Goal: Task Accomplishment & Management: Use online tool/utility

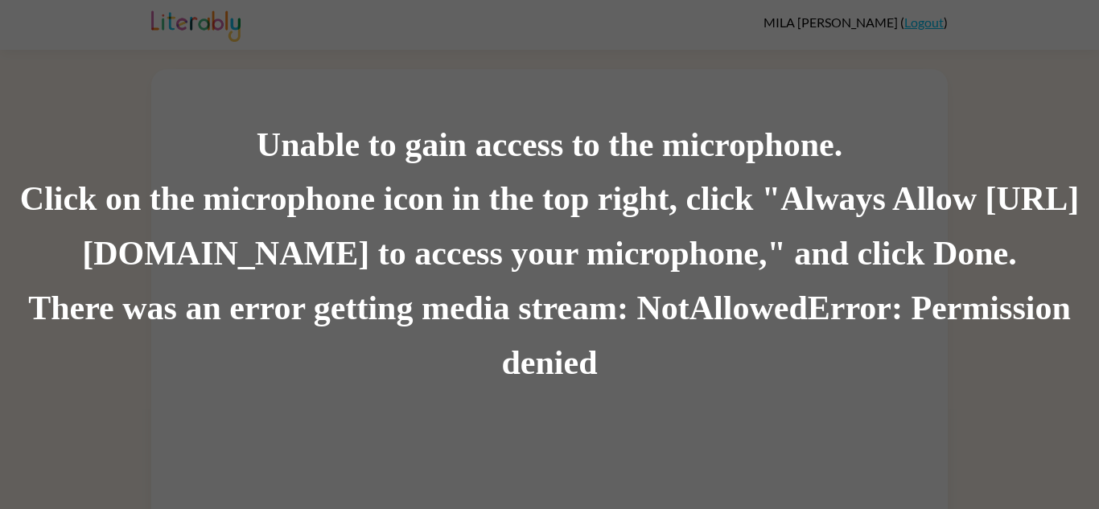
click at [372, 12] on div "Unable to gain access to the microphone. Click on the microphone icon in the to…" at bounding box center [549, 254] width 1099 height 509
click at [364, 5] on div "Unable to gain access to the microphone. Click on the microphone icon in the to…" at bounding box center [549, 254] width 1099 height 509
click at [569, 383] on div "There was an error getting media stream: NotAllowedError: Permission denied" at bounding box center [549, 335] width 1099 height 109
click at [624, 336] on div "There was an error getting media stream: NotAllowedError: Permission denied" at bounding box center [549, 335] width 1099 height 109
click at [885, 257] on div "Click on the microphone icon in the top right, click "Always Allow https://lite…" at bounding box center [549, 227] width 1099 height 109
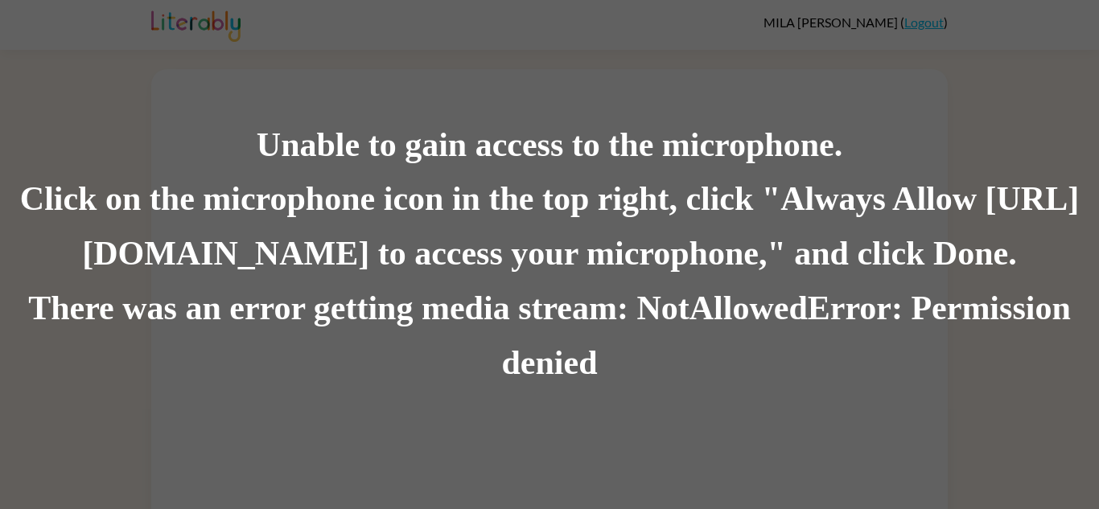
click at [343, 261] on div "Click on the microphone icon in the top right, click "Always Allow https://lite…" at bounding box center [549, 227] width 1099 height 109
click at [552, 379] on div "There was an error getting media stream: NotAllowedError: Permission denied" at bounding box center [549, 335] width 1099 height 109
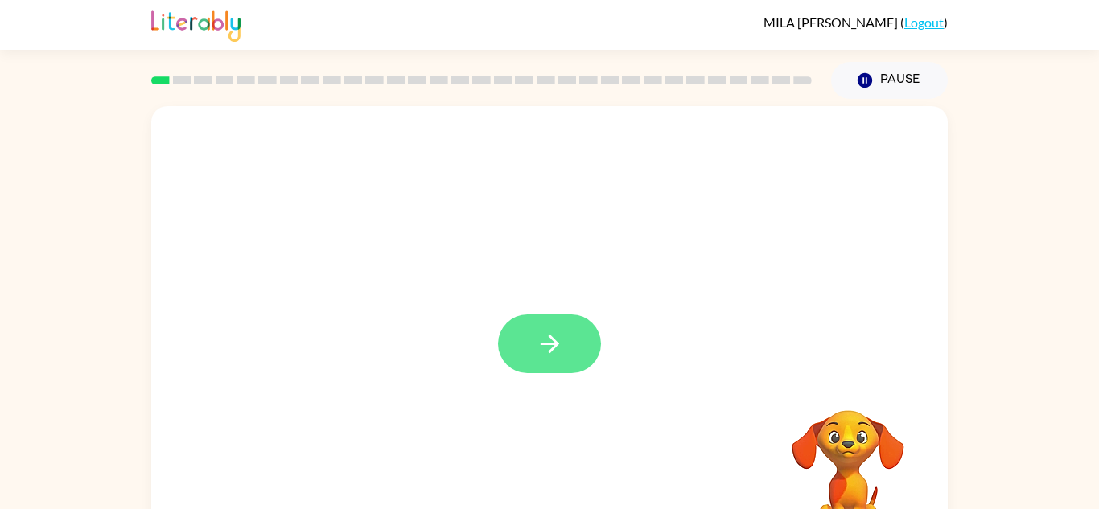
click at [542, 351] on icon "button" at bounding box center [550, 344] width 28 height 28
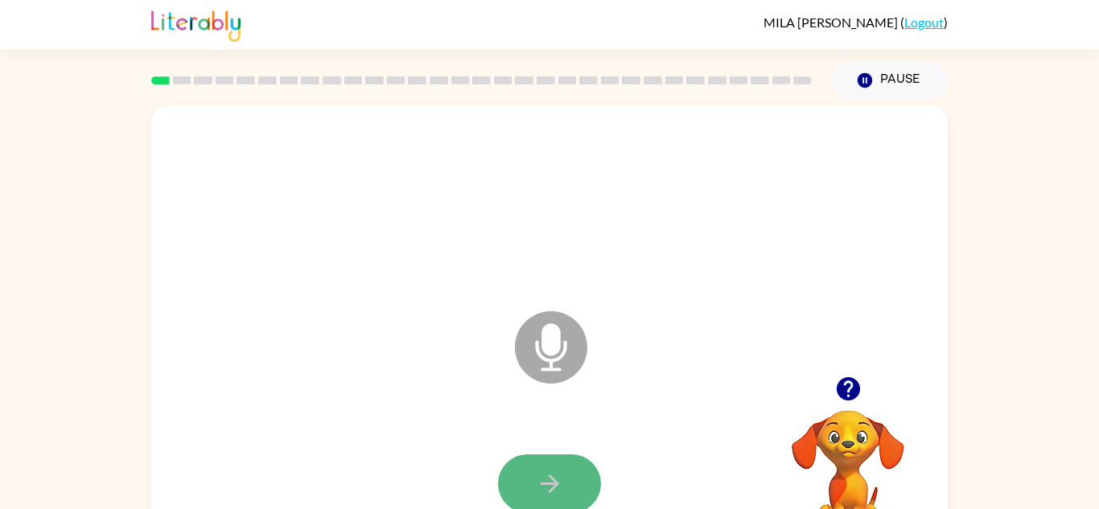
click at [554, 490] on icon "button" at bounding box center [550, 484] width 28 height 28
click at [523, 469] on button "button" at bounding box center [549, 483] width 103 height 59
click at [582, 466] on button "button" at bounding box center [549, 483] width 103 height 59
click at [576, 483] on button "button" at bounding box center [549, 483] width 103 height 59
click at [576, 499] on button "button" at bounding box center [549, 483] width 103 height 59
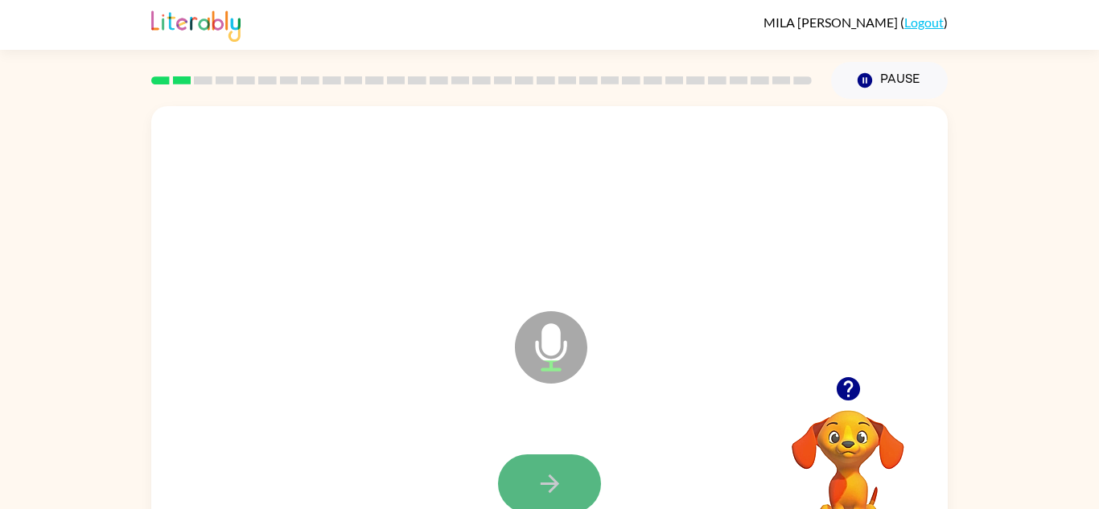
click at [566, 485] on button "button" at bounding box center [549, 483] width 103 height 59
click at [565, 489] on button "button" at bounding box center [549, 483] width 103 height 59
click at [582, 462] on button "button" at bounding box center [549, 483] width 103 height 59
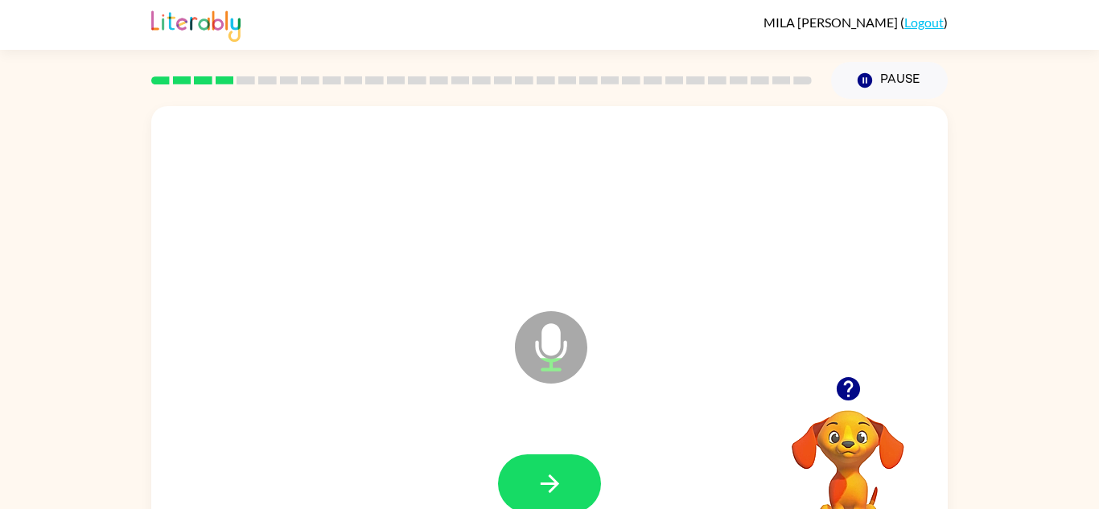
scroll to position [47, 0]
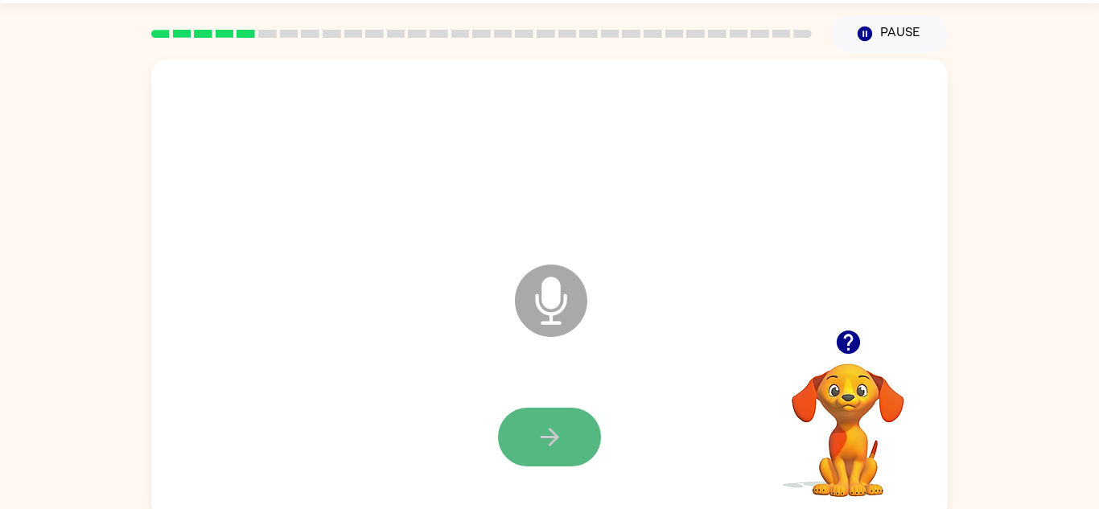
click at [528, 430] on button "button" at bounding box center [549, 437] width 103 height 59
click at [536, 432] on icon "button" at bounding box center [550, 437] width 28 height 28
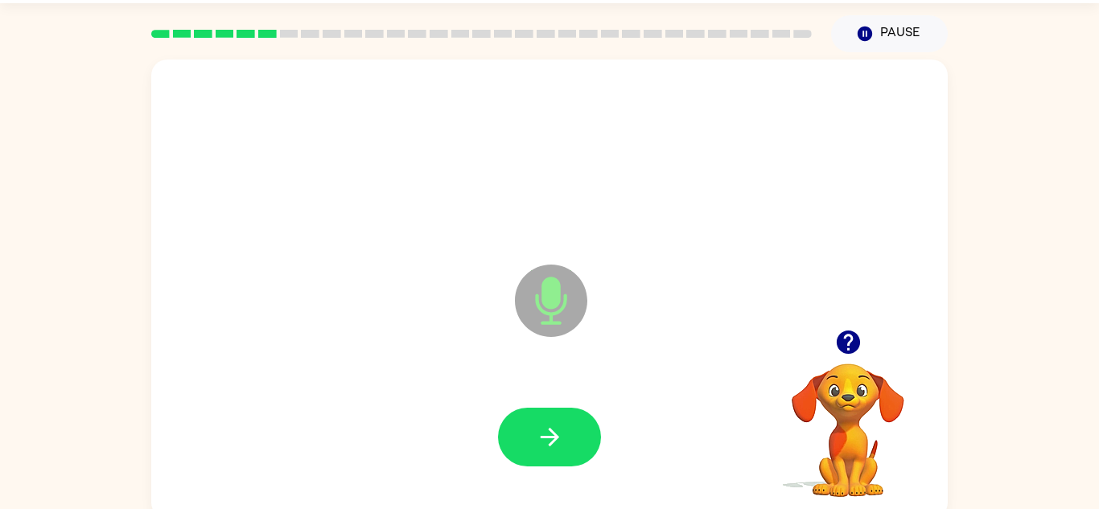
click at [536, 432] on icon "button" at bounding box center [550, 437] width 28 height 28
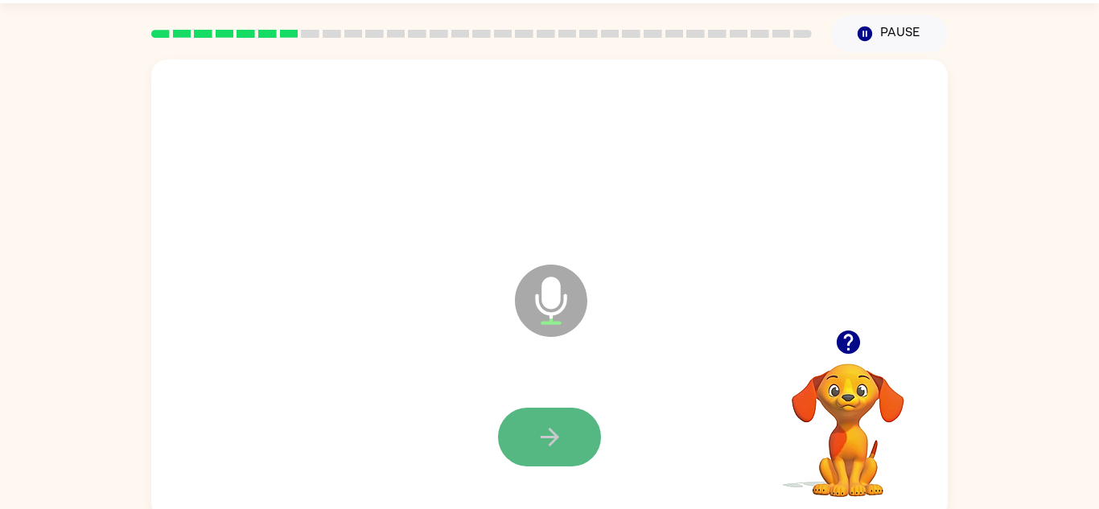
click at [536, 433] on icon "button" at bounding box center [550, 437] width 28 height 28
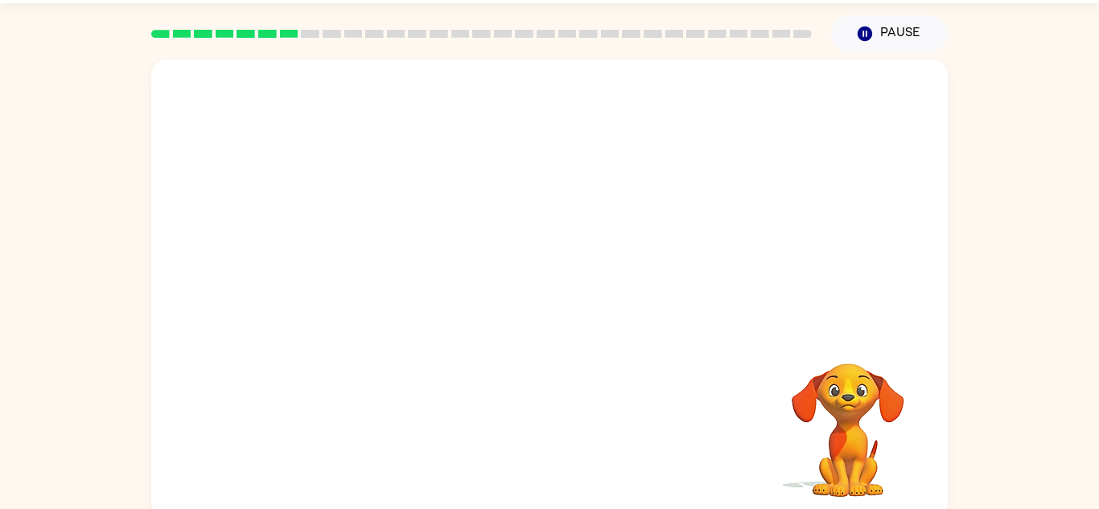
click at [552, 458] on div at bounding box center [549, 438] width 764 height 132
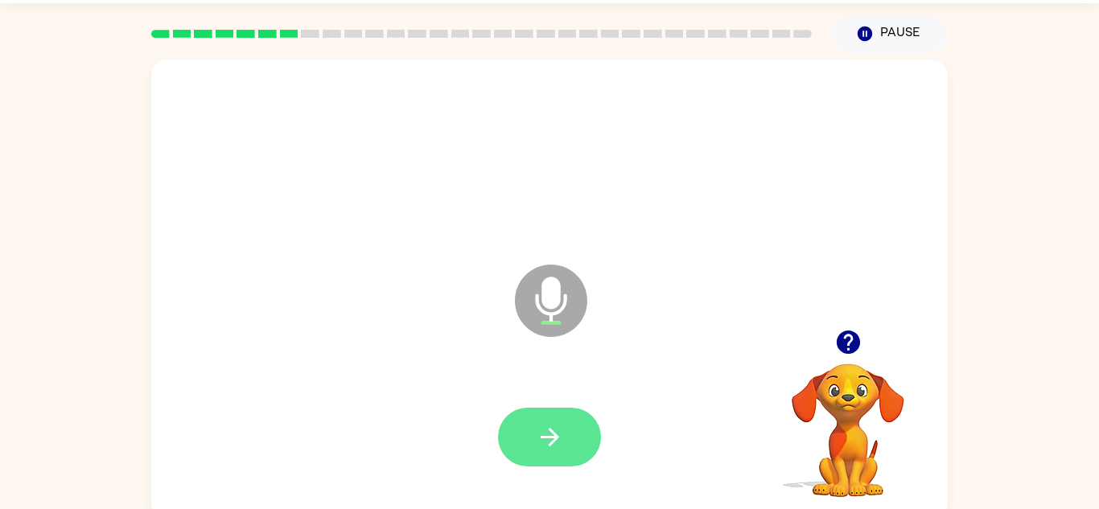
click at [542, 427] on icon "button" at bounding box center [550, 437] width 28 height 28
click at [556, 434] on icon "button" at bounding box center [550, 437] width 28 height 28
click at [576, 441] on button "button" at bounding box center [549, 437] width 103 height 59
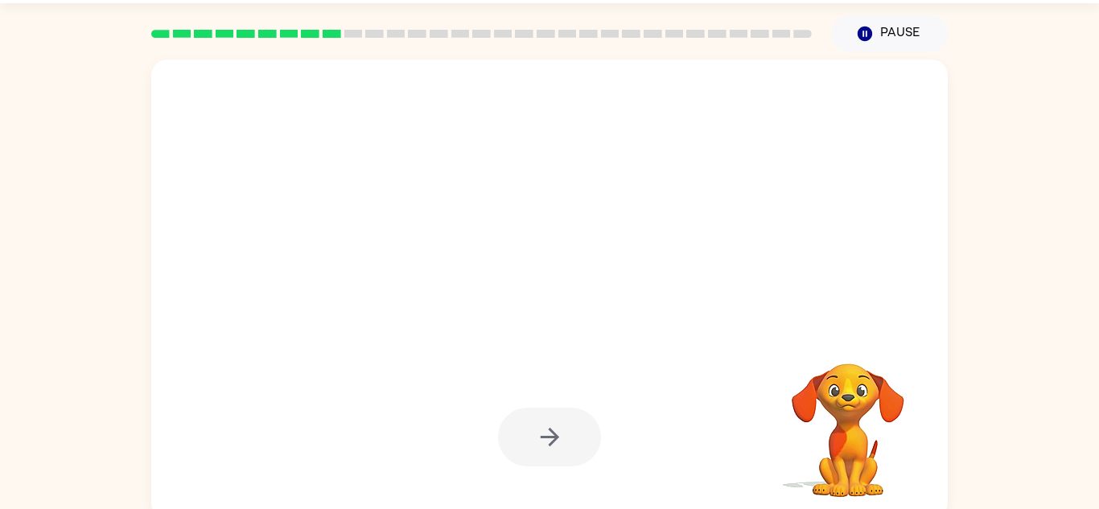
click at [576, 441] on div at bounding box center [549, 437] width 103 height 59
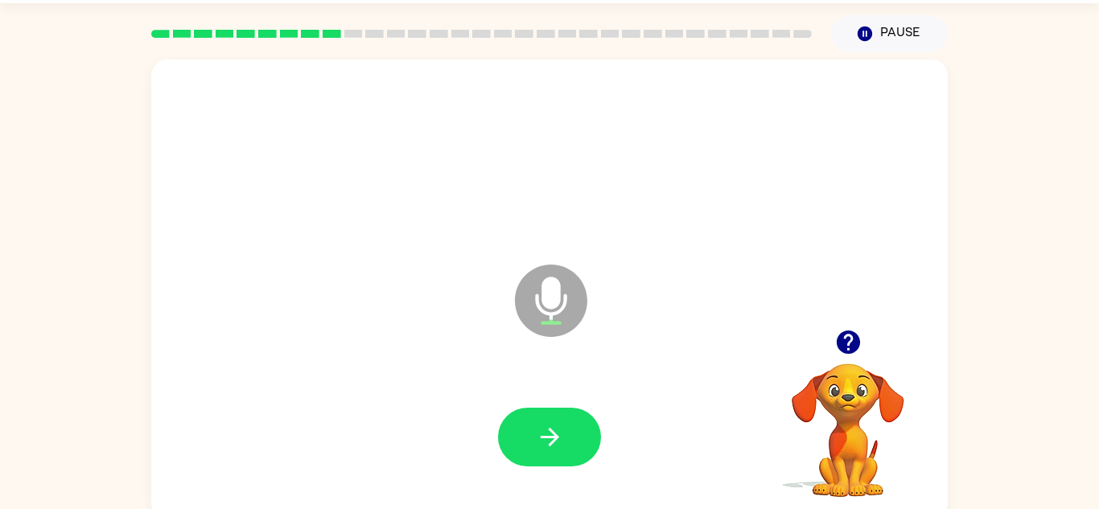
click at [576, 441] on button "button" at bounding box center [549, 437] width 103 height 59
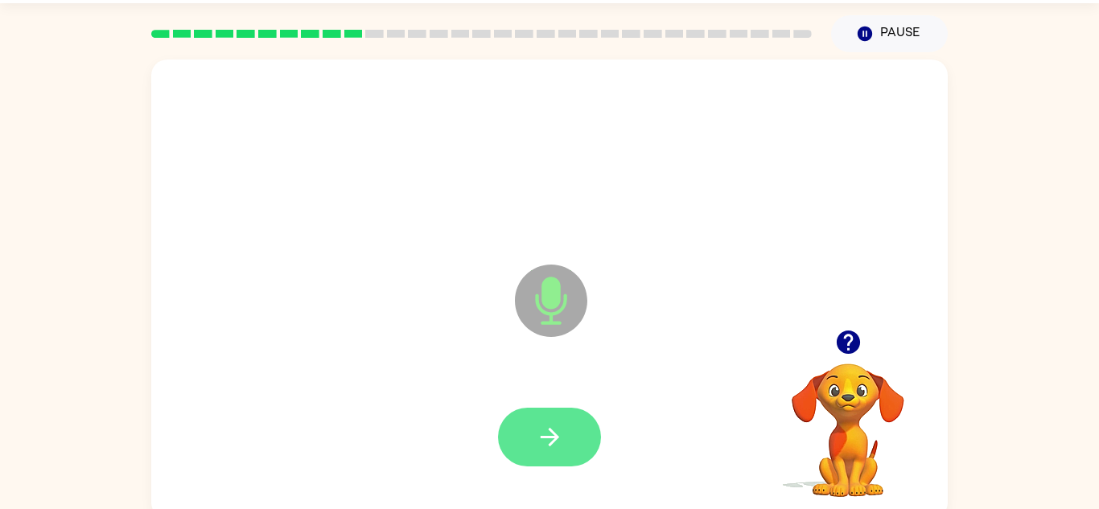
click at [581, 446] on button "button" at bounding box center [549, 437] width 103 height 59
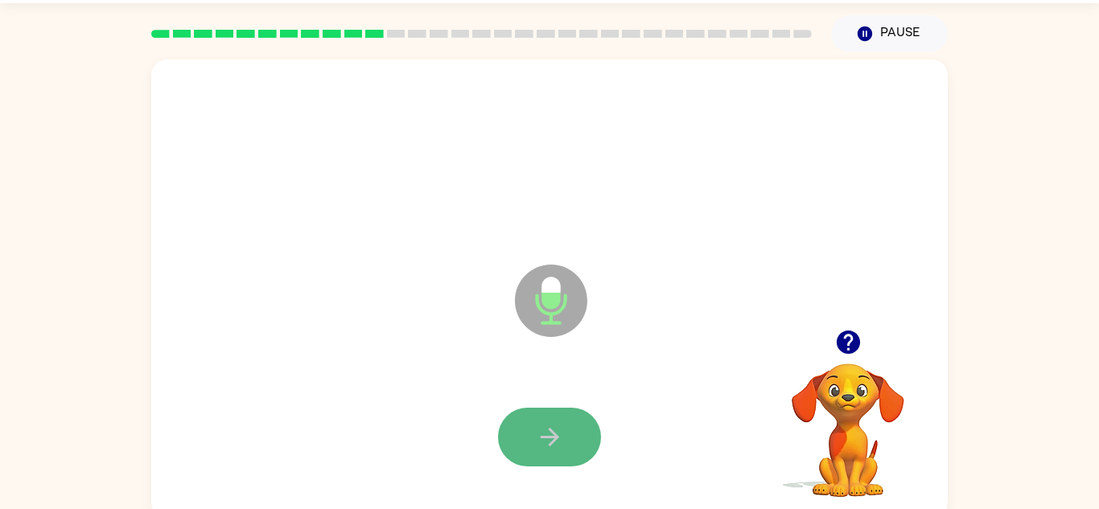
click at [587, 453] on button "button" at bounding box center [549, 437] width 103 height 59
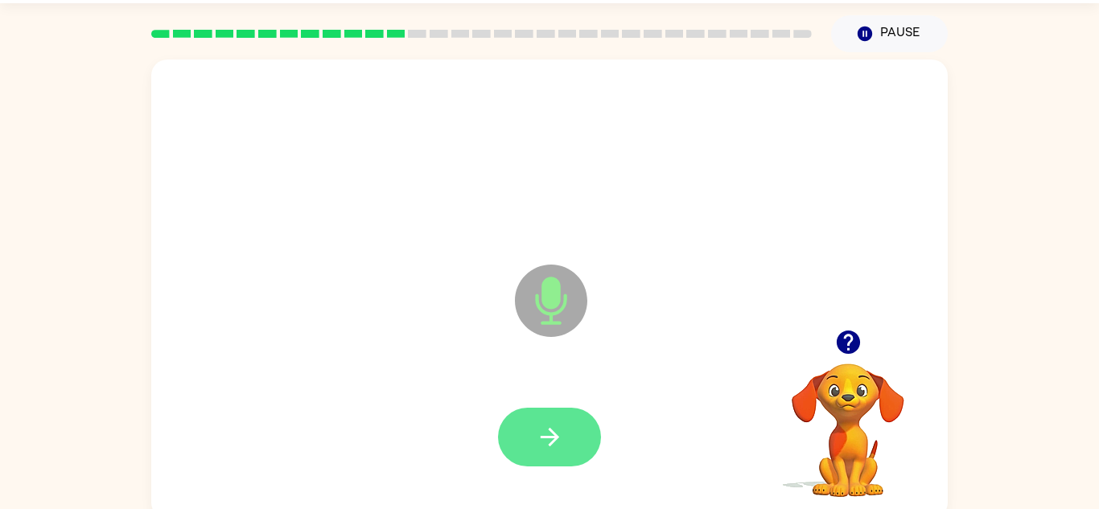
click at [590, 457] on button "button" at bounding box center [549, 437] width 103 height 59
click at [571, 429] on button "button" at bounding box center [549, 437] width 103 height 59
click at [581, 425] on button "button" at bounding box center [549, 437] width 103 height 59
click at [576, 433] on button "button" at bounding box center [549, 437] width 103 height 59
click at [546, 436] on button "button" at bounding box center [549, 437] width 103 height 59
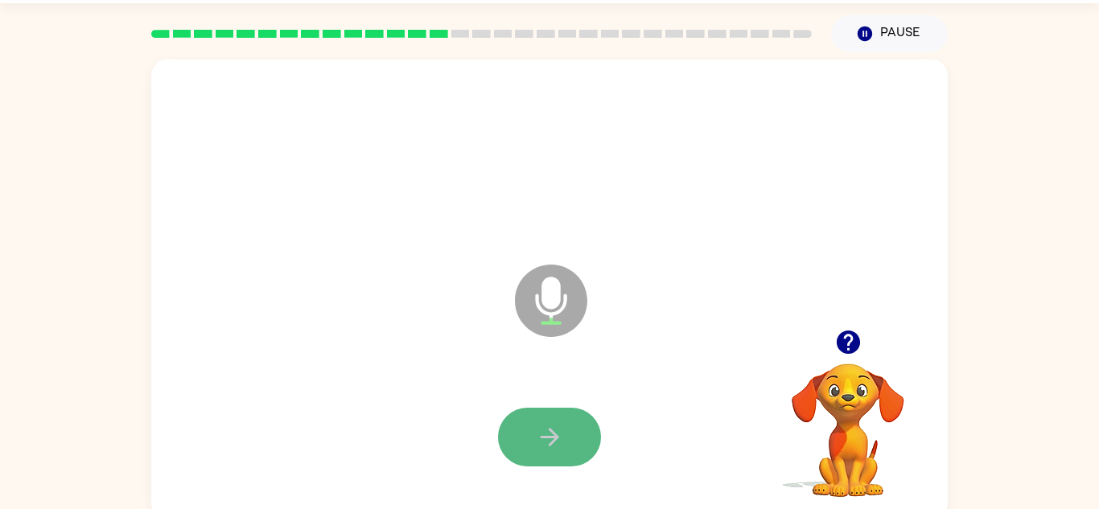
click at [528, 450] on button "button" at bounding box center [549, 437] width 103 height 59
click at [526, 451] on button "button" at bounding box center [549, 437] width 103 height 59
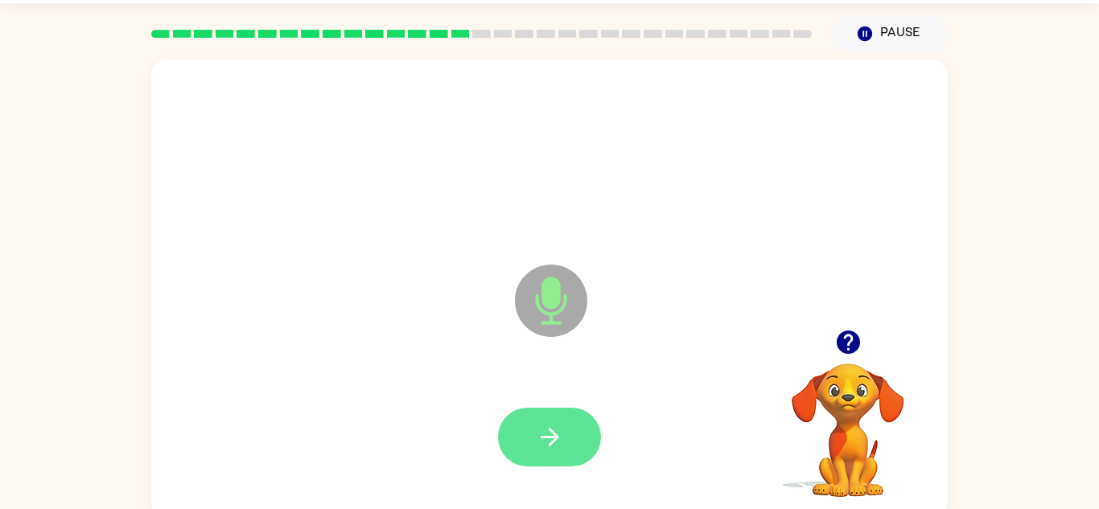
click at [525, 451] on button "button" at bounding box center [549, 437] width 103 height 59
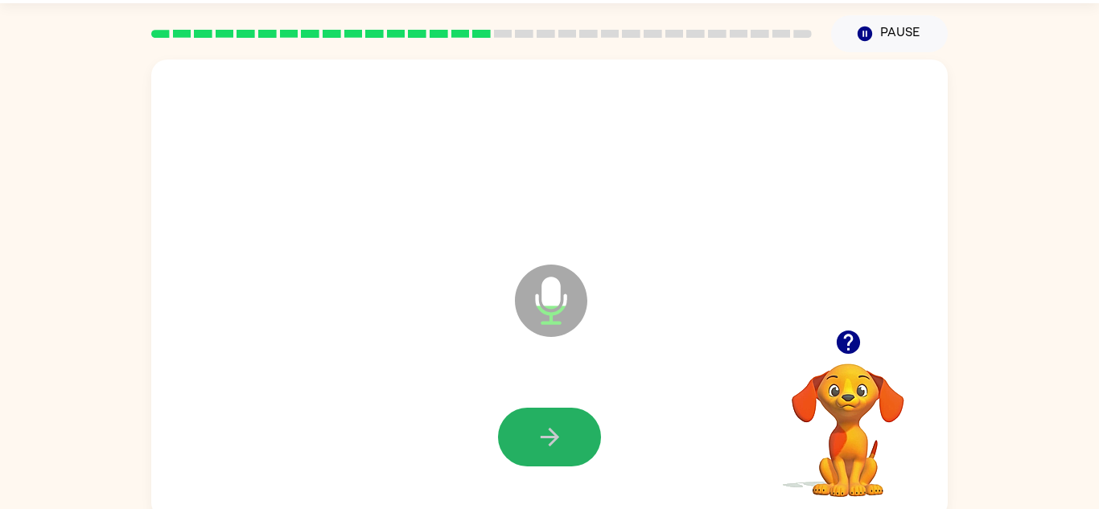
click at [525, 451] on button "button" at bounding box center [549, 437] width 103 height 59
click at [526, 453] on button "button" at bounding box center [549, 437] width 103 height 59
click at [532, 459] on button "button" at bounding box center [549, 437] width 103 height 59
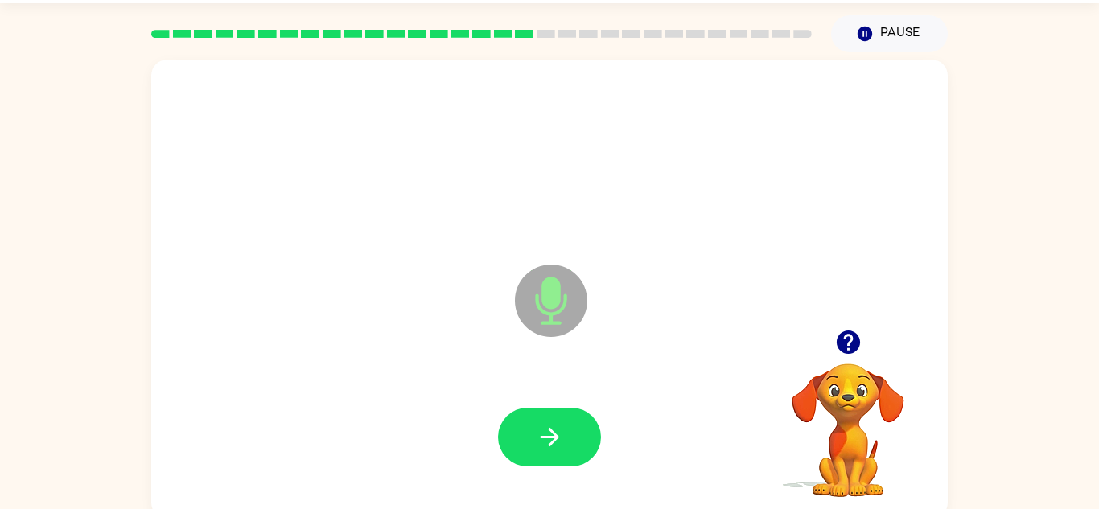
click at [532, 459] on button "button" at bounding box center [549, 437] width 103 height 59
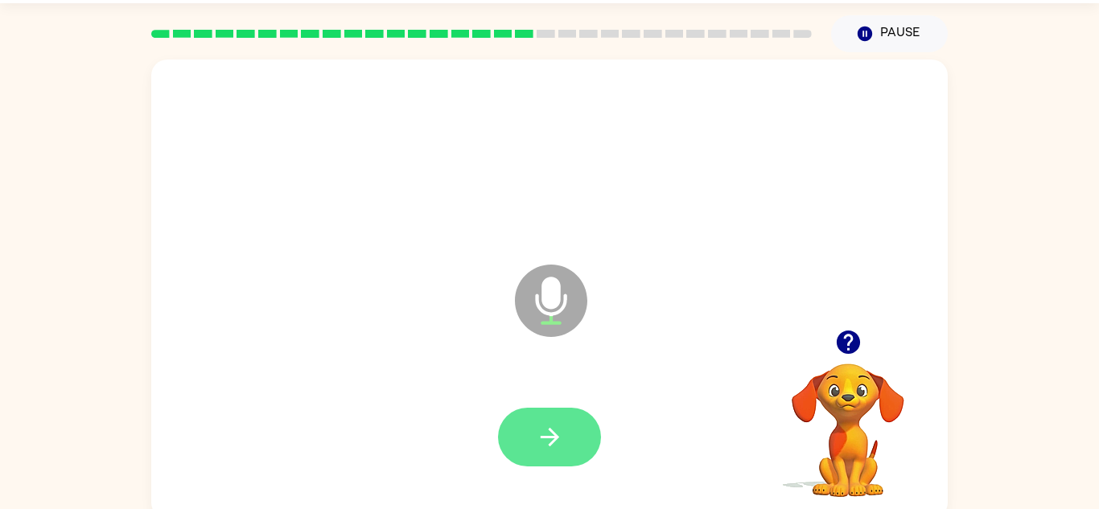
click at [532, 460] on button "button" at bounding box center [549, 437] width 103 height 59
click at [529, 446] on button "button" at bounding box center [549, 437] width 103 height 59
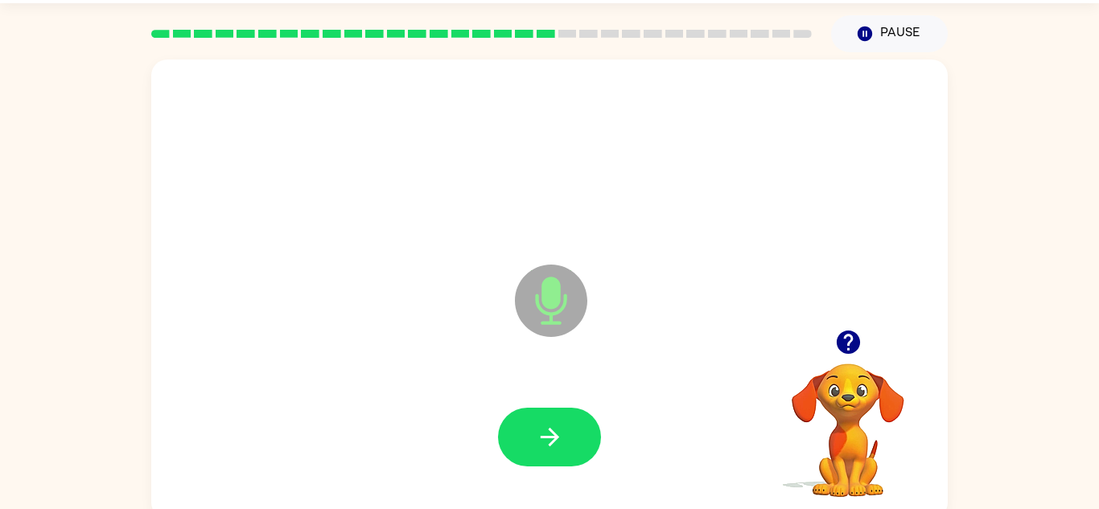
click at [529, 446] on button "button" at bounding box center [549, 437] width 103 height 59
click at [531, 449] on button "button" at bounding box center [549, 437] width 103 height 59
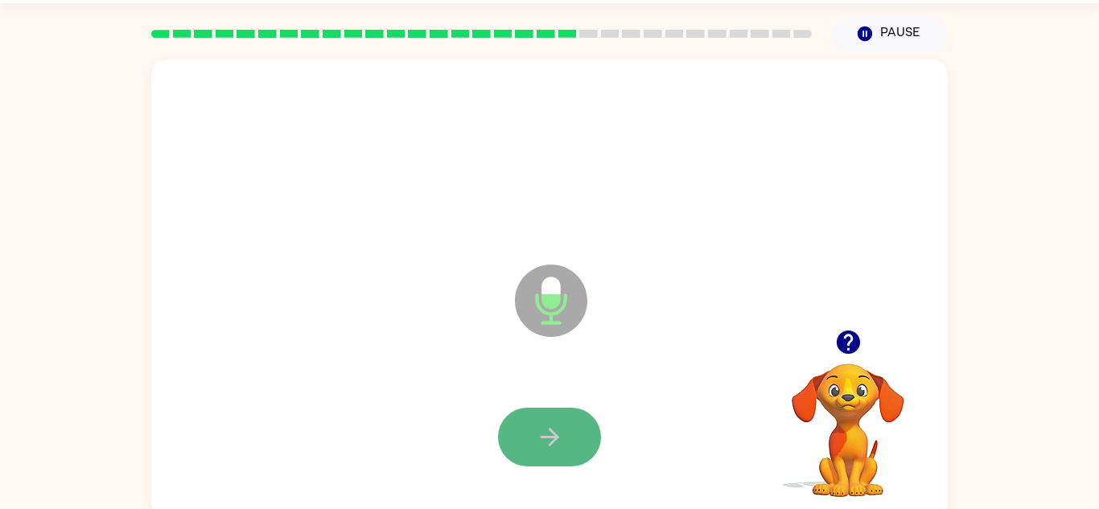
click at [535, 454] on button "button" at bounding box center [549, 437] width 103 height 59
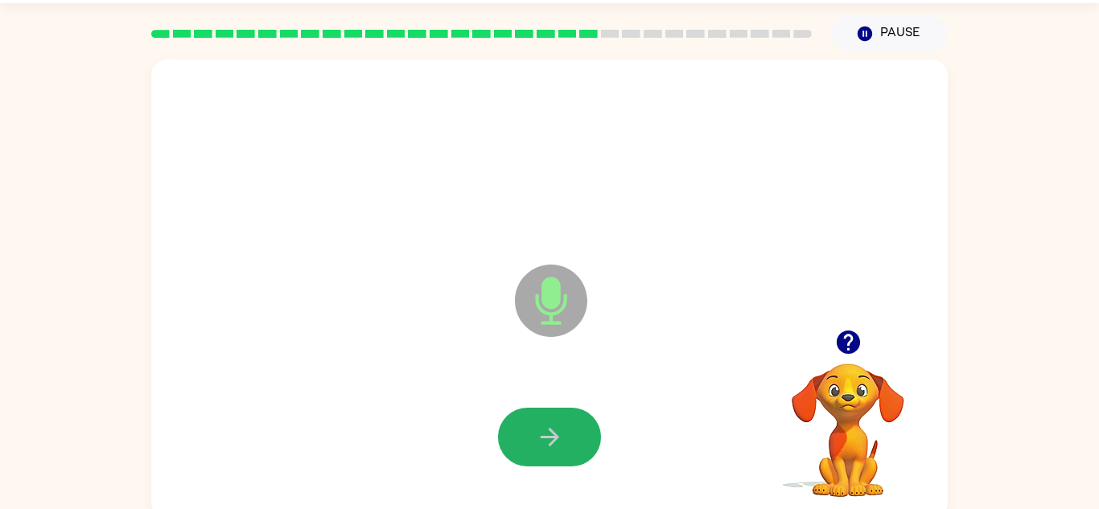
click at [535, 454] on button "button" at bounding box center [549, 437] width 103 height 59
click at [535, 455] on button "button" at bounding box center [549, 437] width 103 height 59
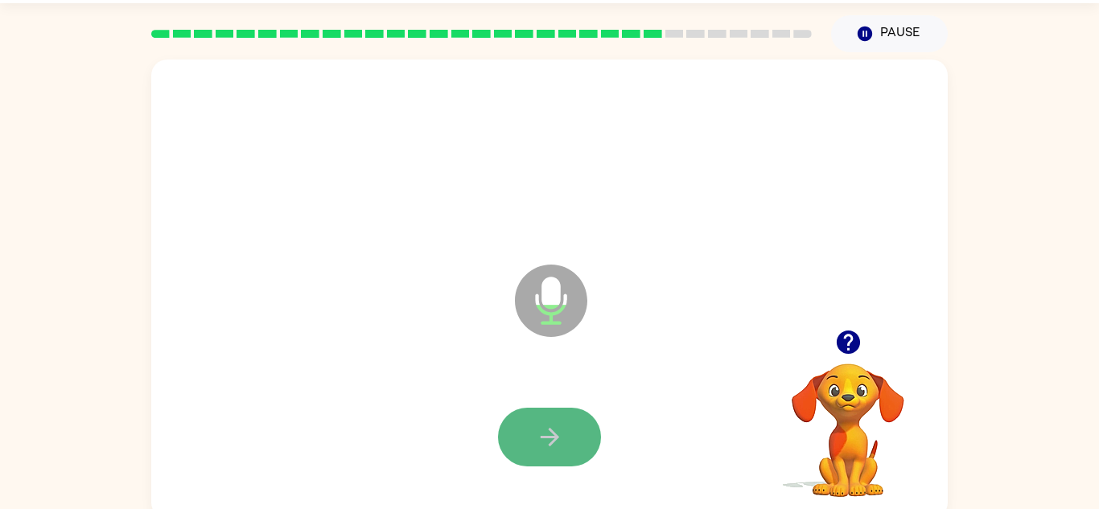
click at [535, 455] on button "button" at bounding box center [549, 437] width 103 height 59
click at [535, 456] on button "button" at bounding box center [549, 437] width 103 height 59
click at [528, 462] on button "button" at bounding box center [549, 437] width 103 height 59
click at [529, 462] on button "button" at bounding box center [549, 437] width 103 height 59
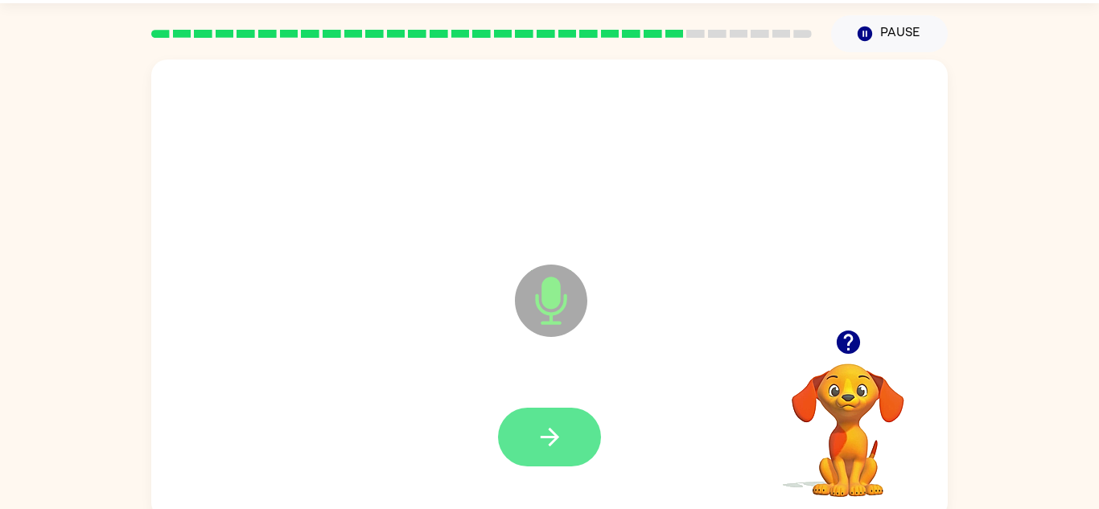
click at [529, 462] on button "button" at bounding box center [549, 437] width 103 height 59
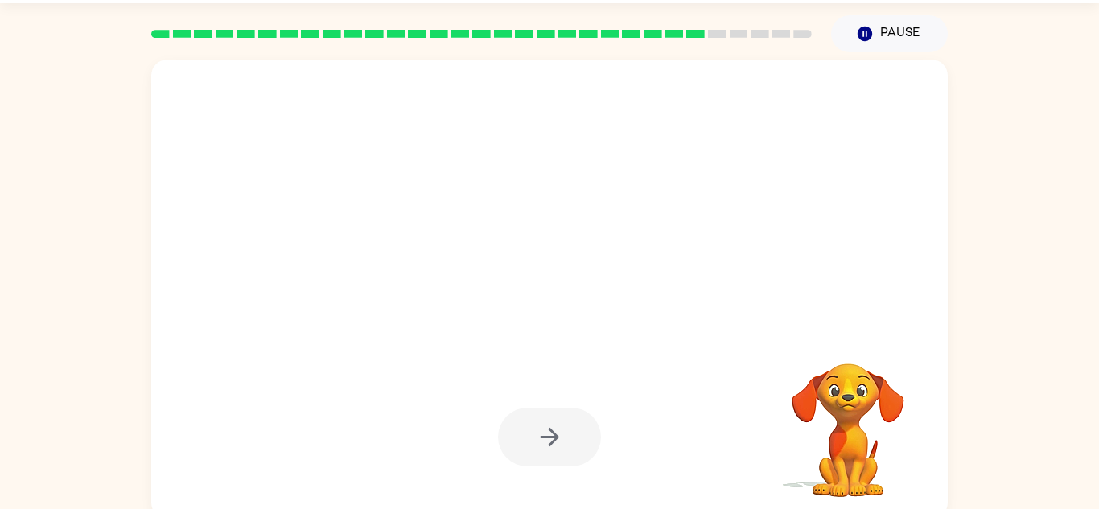
click at [529, 462] on div at bounding box center [549, 437] width 103 height 59
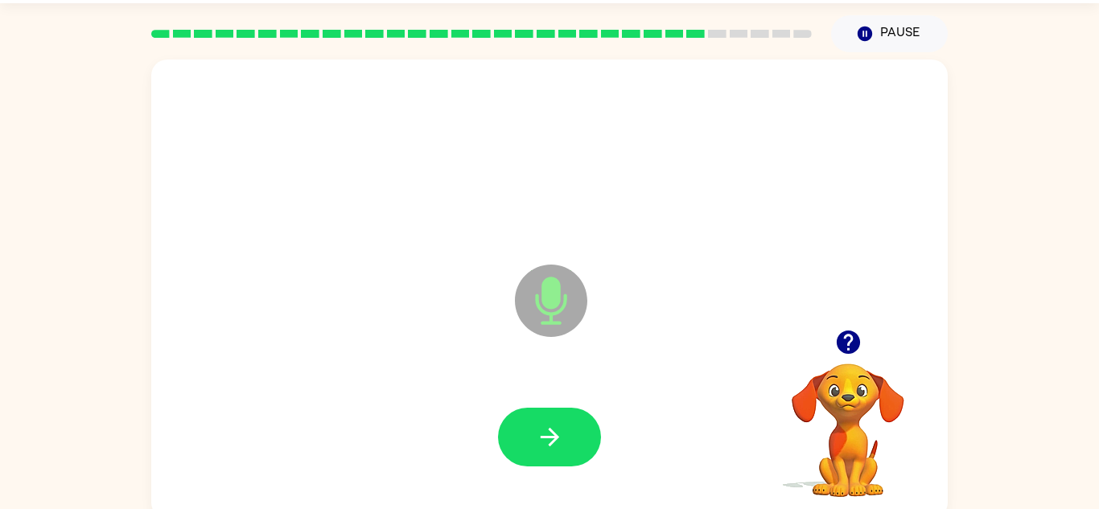
click at [541, 423] on icon "button" at bounding box center [550, 437] width 28 height 28
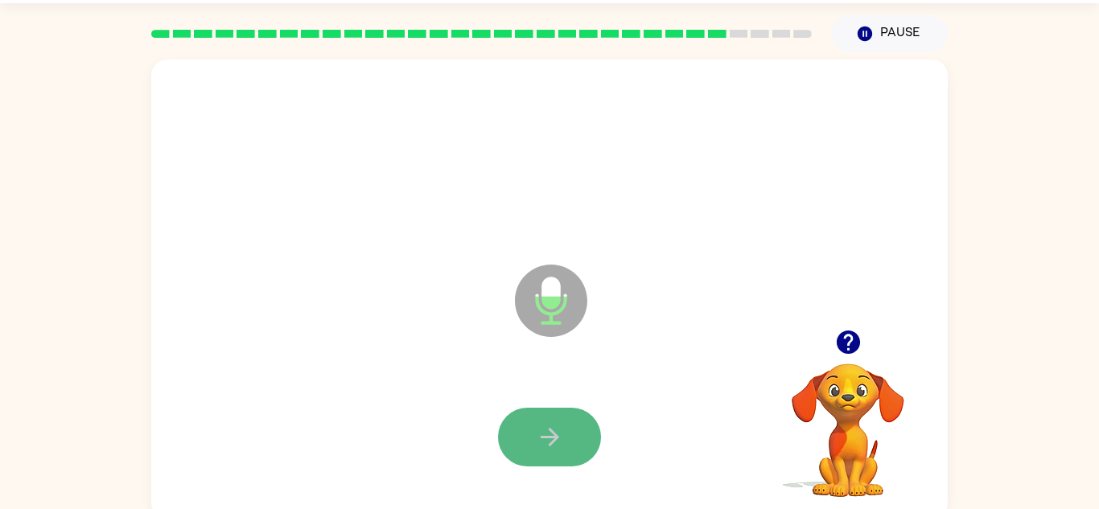
click at [544, 425] on icon "button" at bounding box center [550, 437] width 28 height 28
click at [544, 427] on icon "button" at bounding box center [550, 437] width 28 height 28
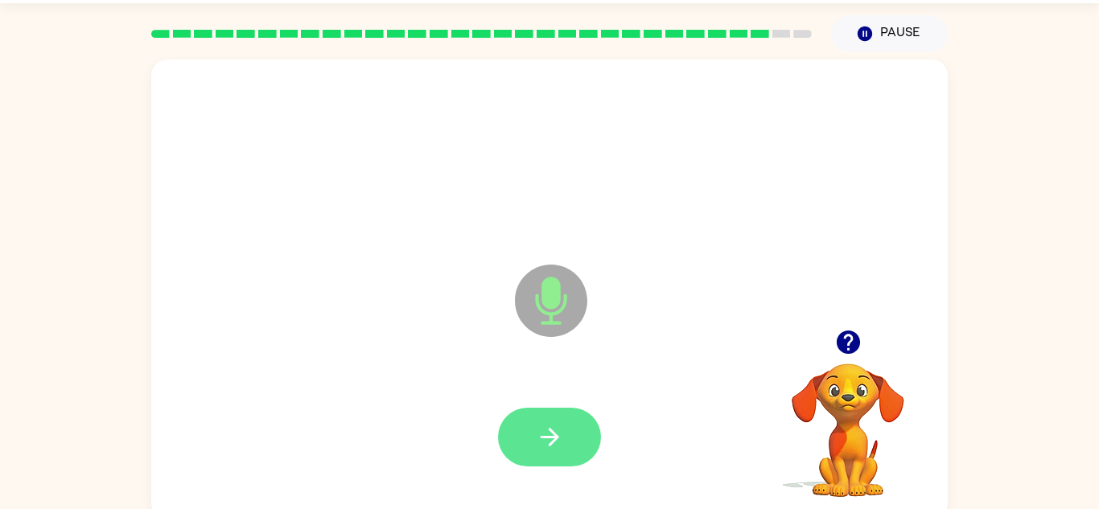
click at [545, 431] on icon "button" at bounding box center [550, 437] width 28 height 28
click at [548, 433] on icon "button" at bounding box center [550, 437] width 28 height 28
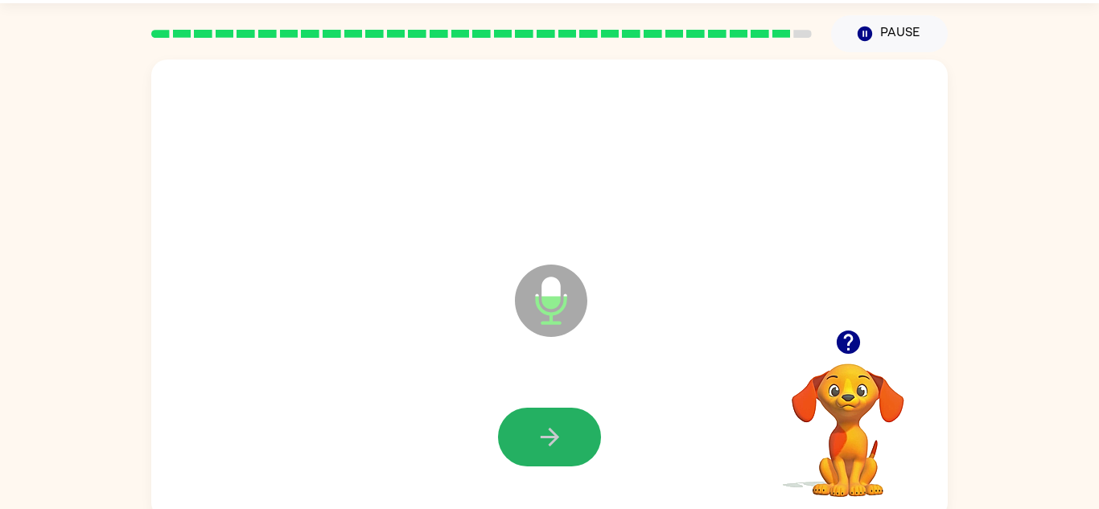
click at [548, 433] on icon "button" at bounding box center [550, 437] width 28 height 28
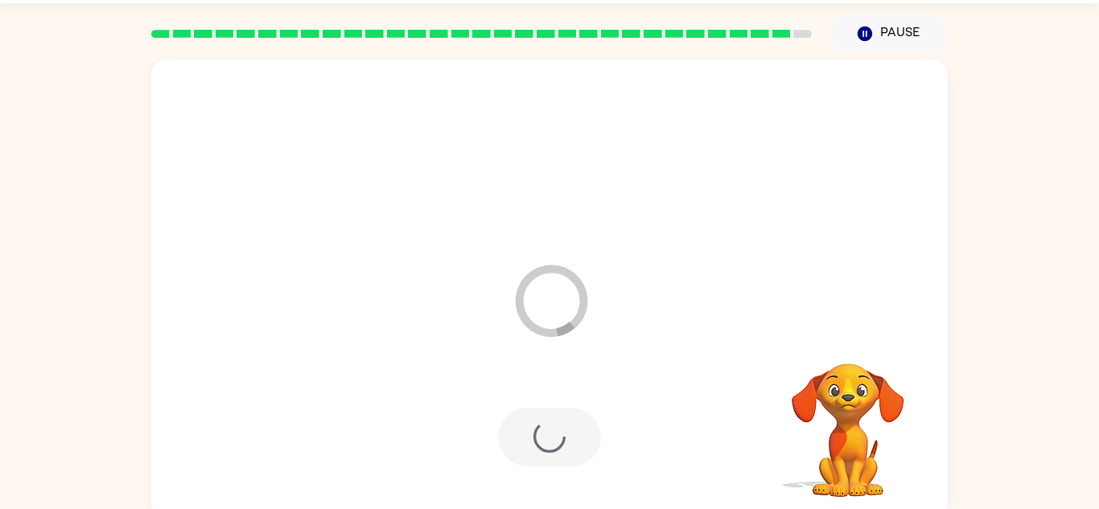
scroll to position [27, 0]
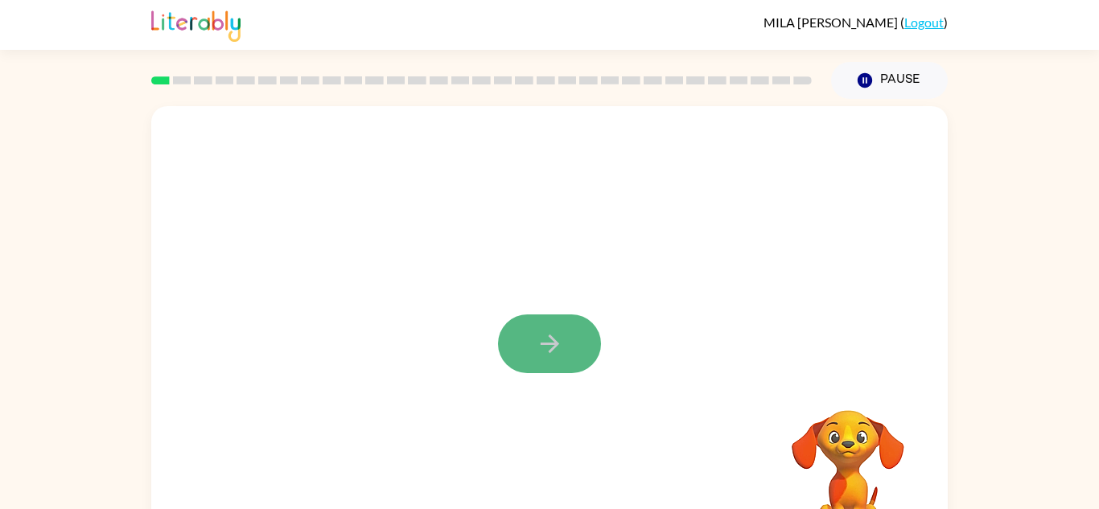
click at [563, 355] on button "button" at bounding box center [549, 343] width 103 height 59
click at [563, 355] on div at bounding box center [549, 335] width 796 height 459
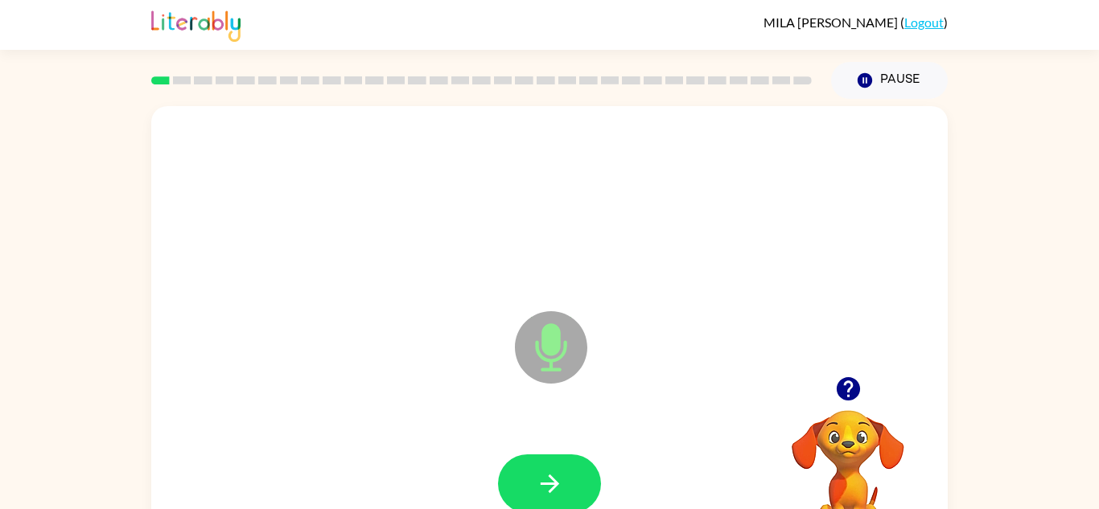
click at [347, 461] on div at bounding box center [549, 484] width 764 height 132
click at [559, 492] on icon "button" at bounding box center [550, 484] width 28 height 28
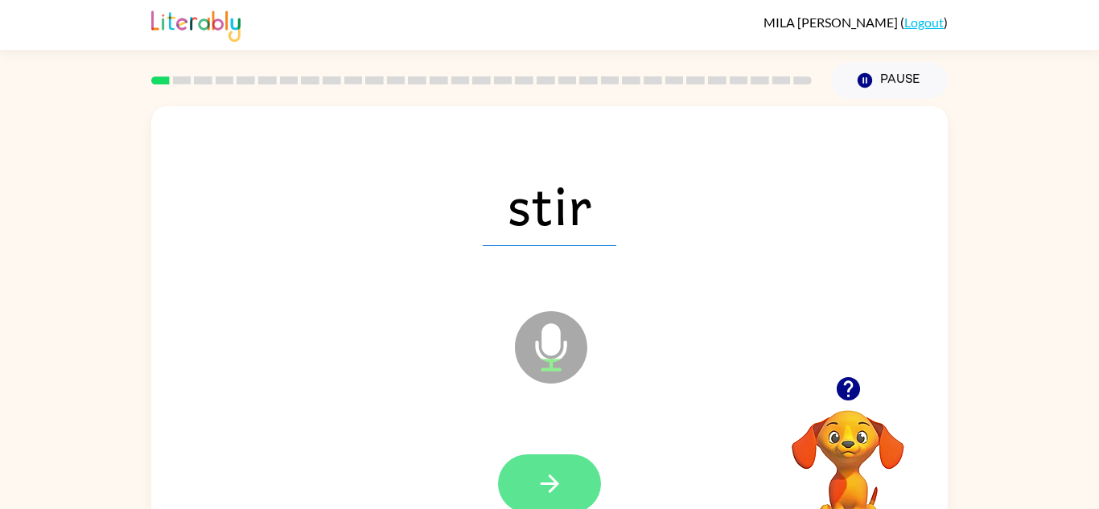
click at [575, 479] on button "button" at bounding box center [549, 483] width 103 height 59
click at [561, 475] on icon "button" at bounding box center [550, 484] width 28 height 28
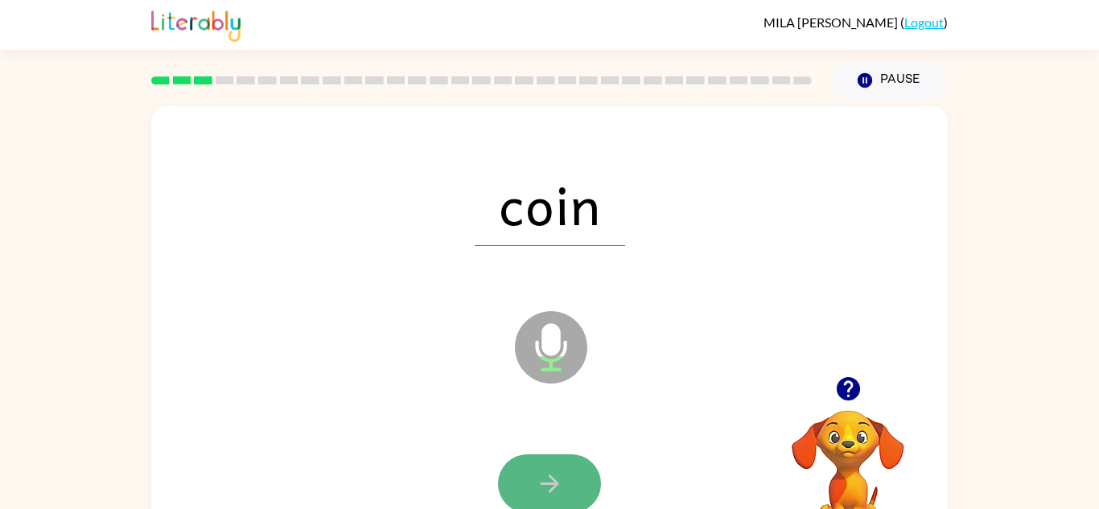
click at [546, 454] on button "button" at bounding box center [549, 483] width 103 height 59
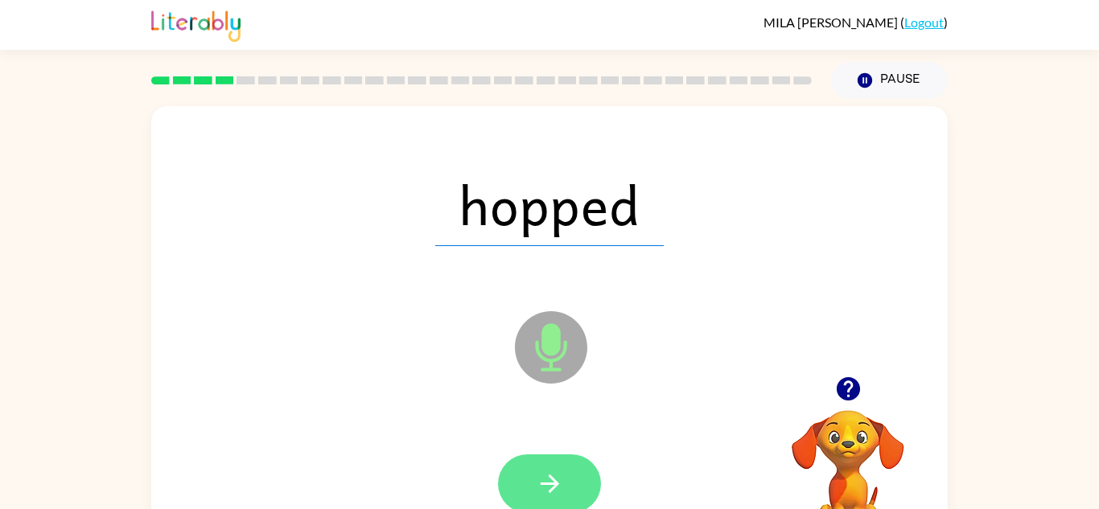
click at [559, 481] on icon "button" at bounding box center [550, 484] width 28 height 28
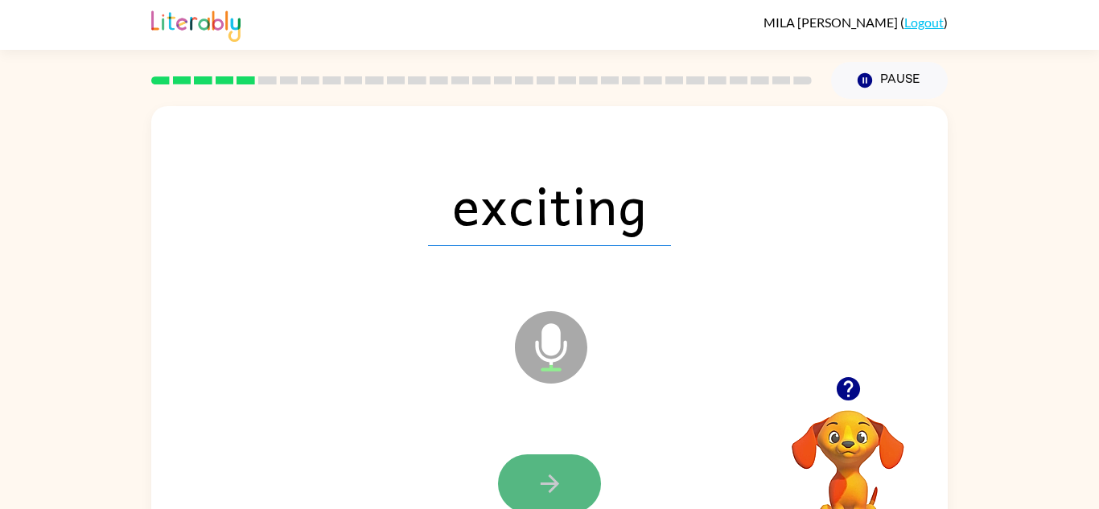
click at [564, 474] on button "button" at bounding box center [549, 483] width 103 height 59
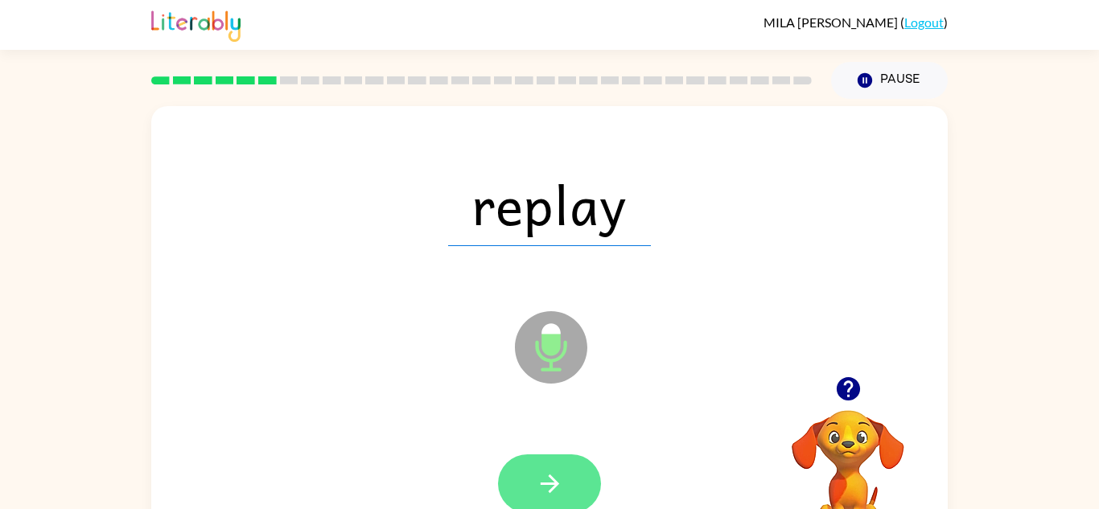
click at [566, 474] on button "button" at bounding box center [549, 483] width 103 height 59
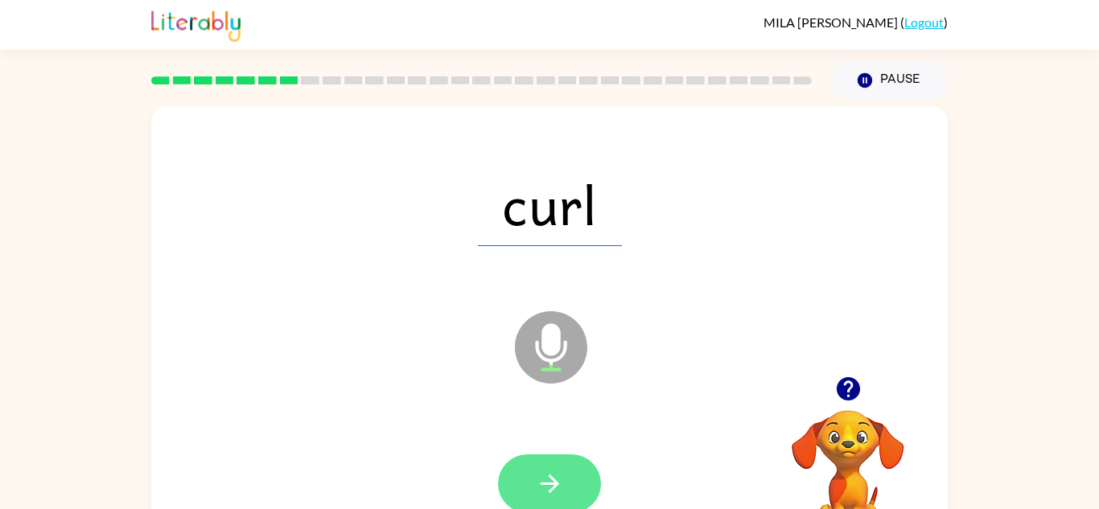
click at [551, 474] on icon "button" at bounding box center [550, 484] width 28 height 28
click at [555, 484] on icon "button" at bounding box center [549, 483] width 18 height 18
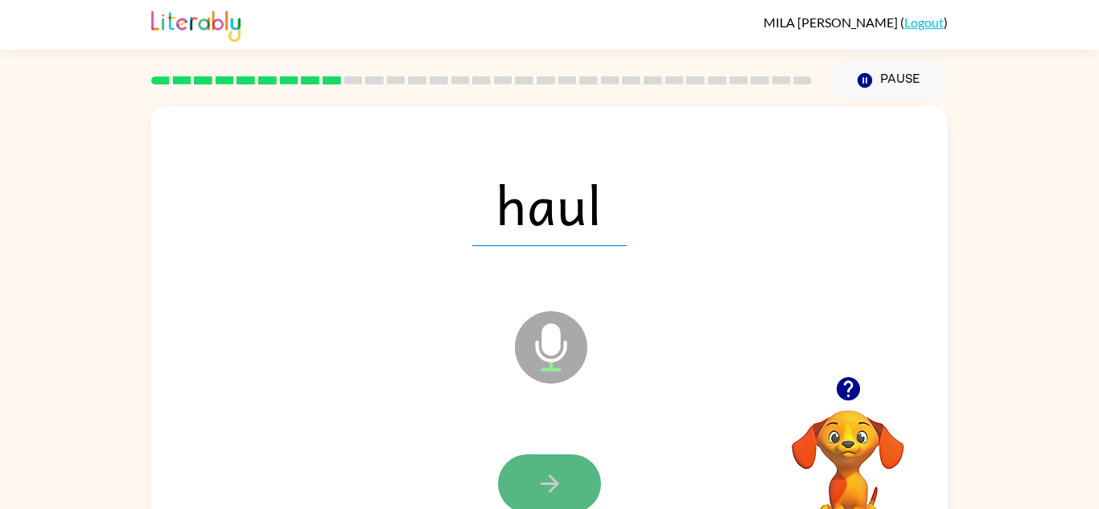
click at [563, 475] on button "button" at bounding box center [549, 483] width 103 height 59
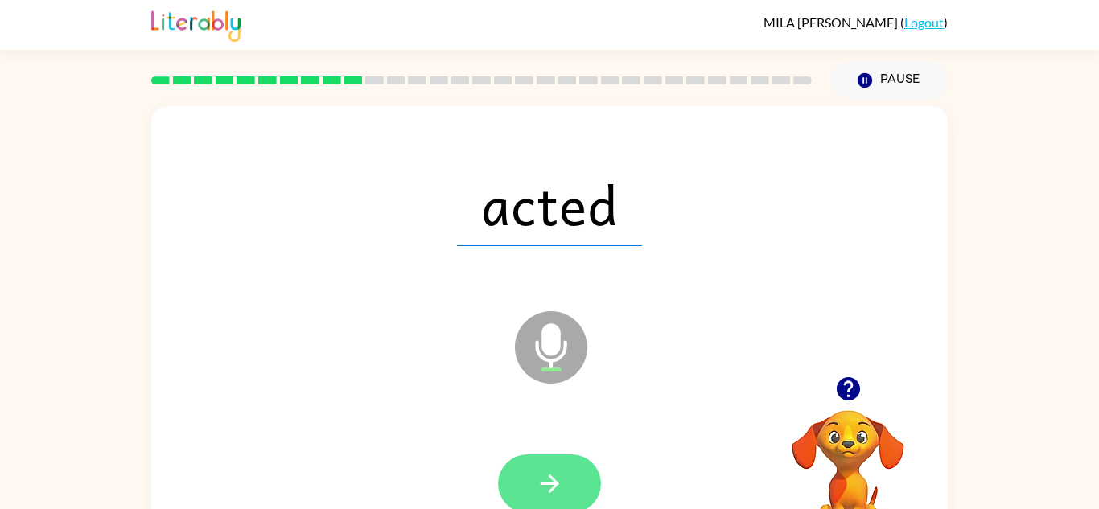
click at [574, 471] on button "button" at bounding box center [549, 483] width 103 height 59
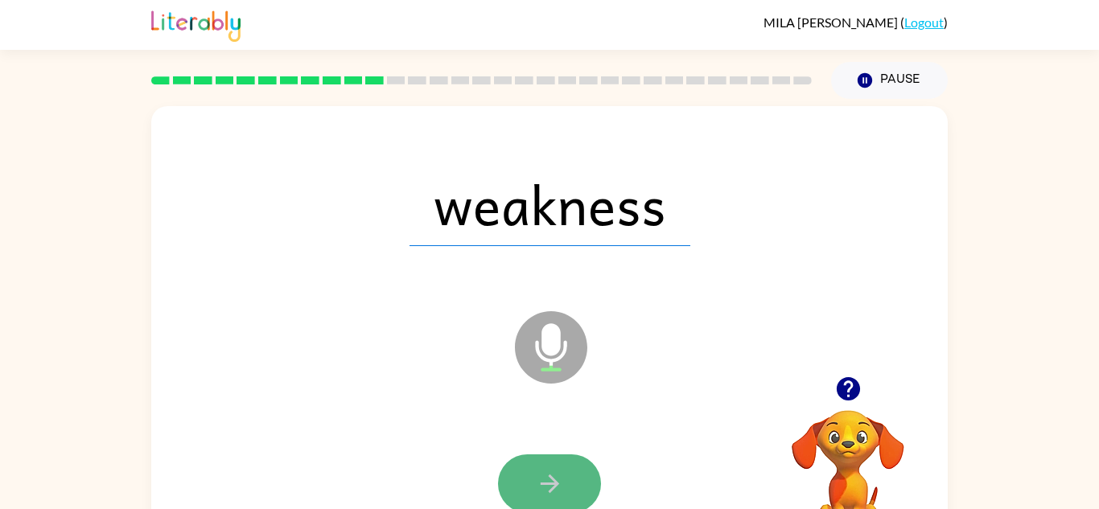
click at [576, 478] on button "button" at bounding box center [549, 483] width 103 height 59
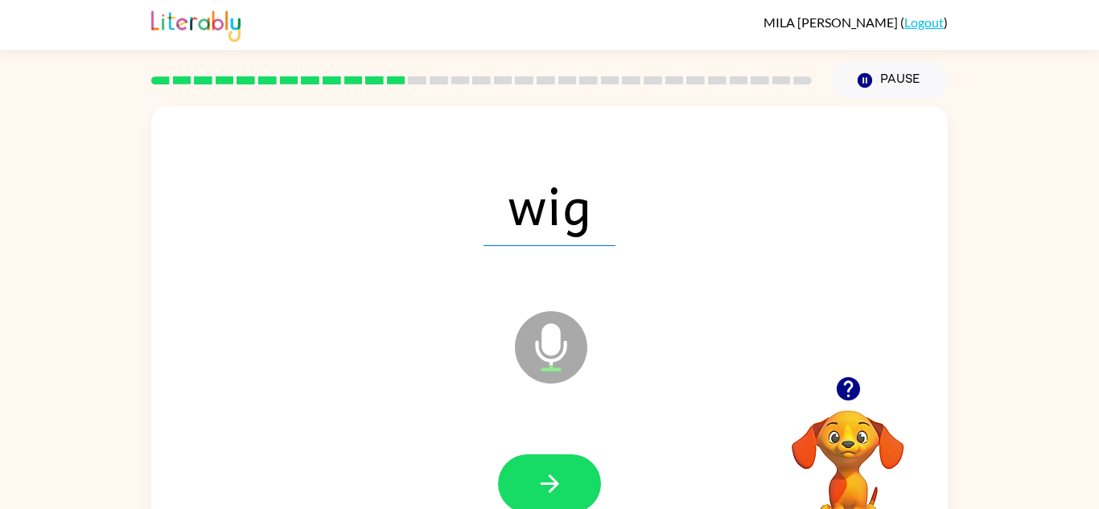
click at [520, 423] on icon "Microphone The Microphone is here when it is your turn to talk" at bounding box center [631, 367] width 241 height 121
click at [556, 462] on button "button" at bounding box center [549, 483] width 103 height 59
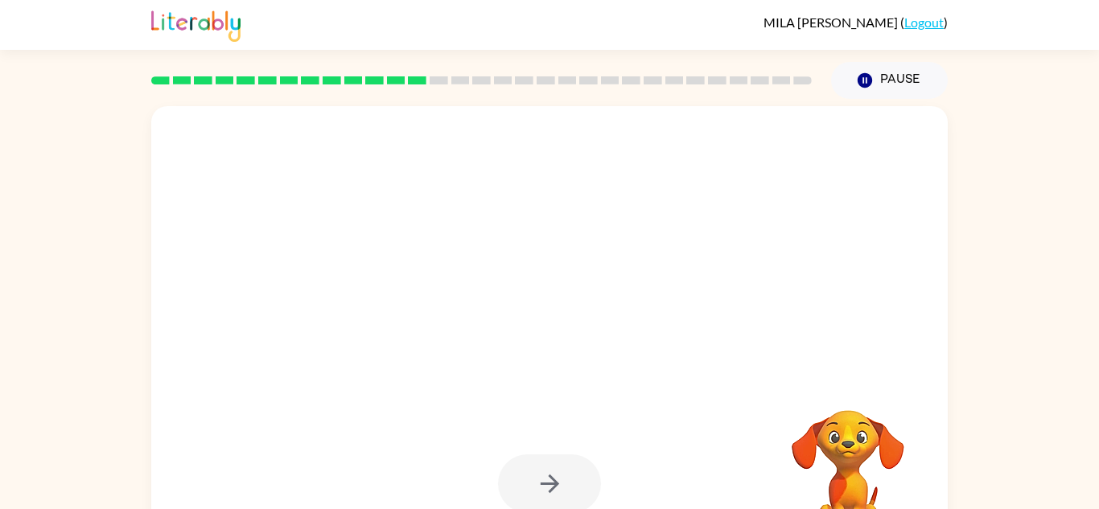
click at [556, 462] on div at bounding box center [549, 483] width 103 height 59
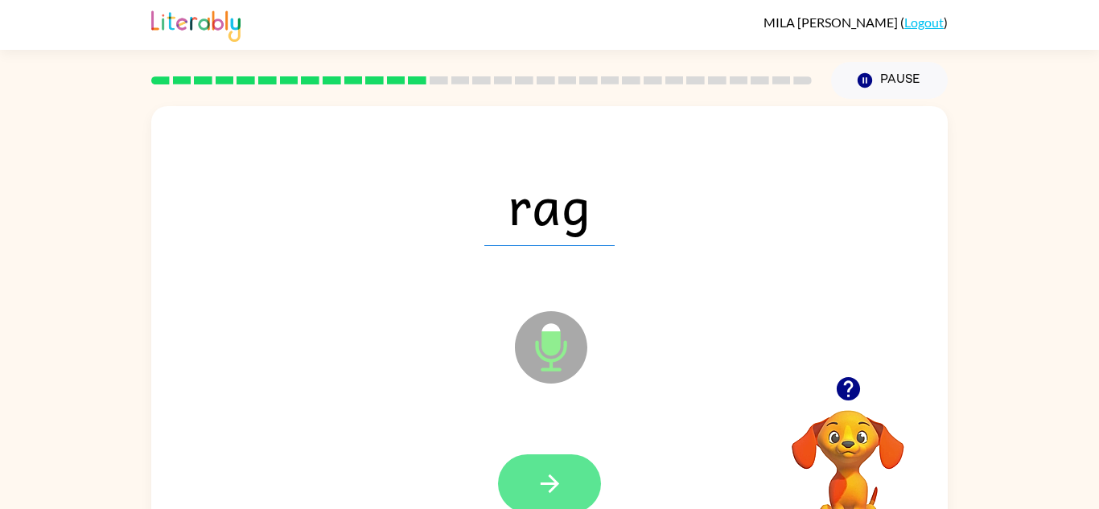
click at [565, 465] on button "button" at bounding box center [549, 483] width 103 height 59
click at [567, 465] on button "button" at bounding box center [549, 483] width 103 height 59
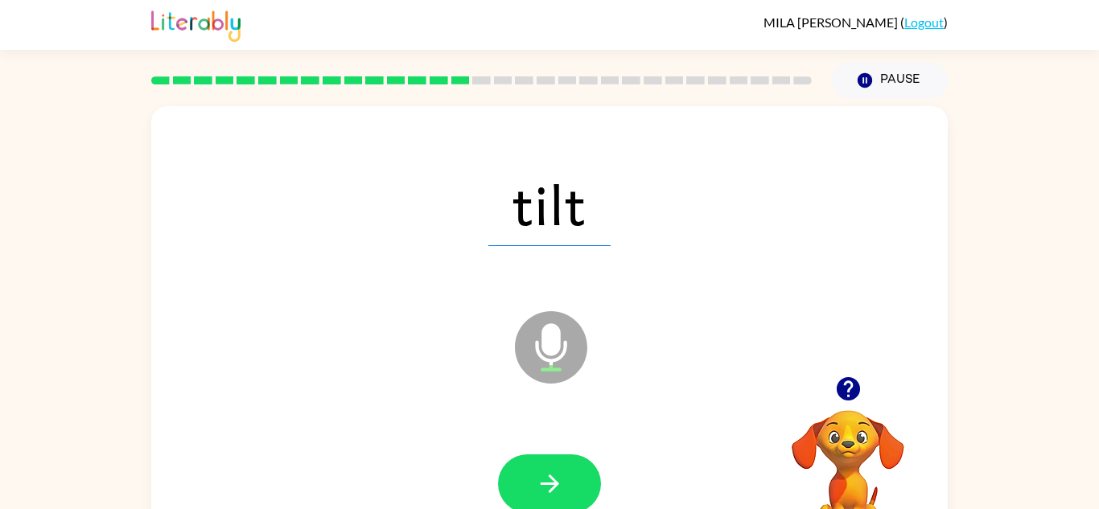
click at [567, 465] on button "button" at bounding box center [549, 483] width 103 height 59
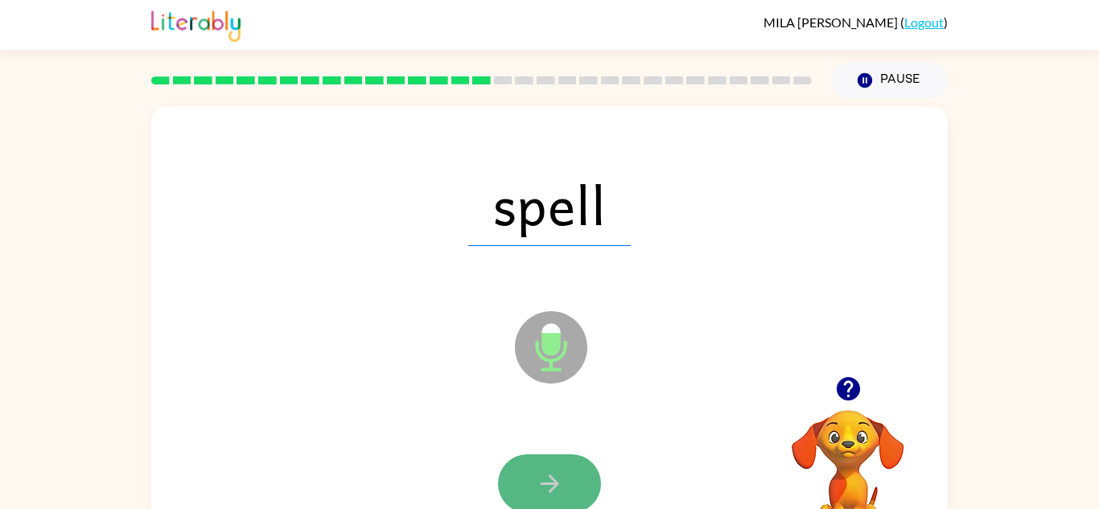
click at [567, 470] on button "button" at bounding box center [549, 483] width 103 height 59
click at [566, 475] on button "button" at bounding box center [549, 483] width 103 height 59
click at [546, 474] on icon "button" at bounding box center [550, 484] width 28 height 28
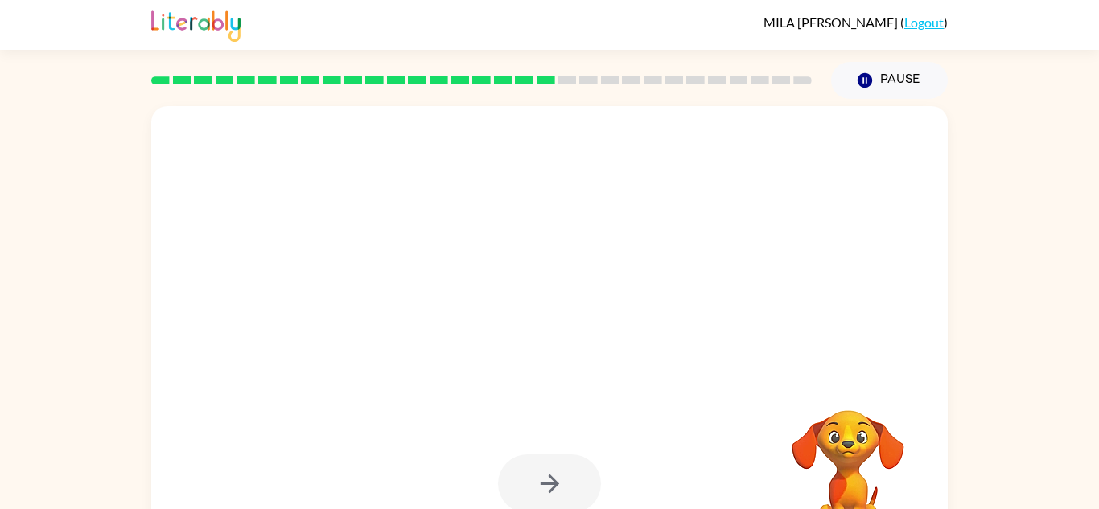
click at [543, 468] on div at bounding box center [549, 483] width 103 height 59
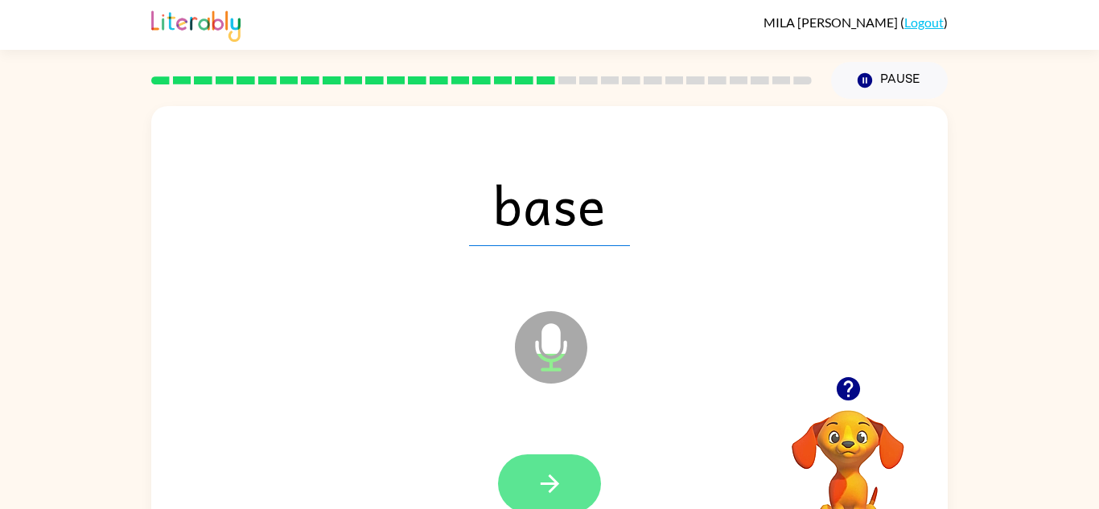
click at [547, 475] on icon "button" at bounding box center [550, 484] width 28 height 28
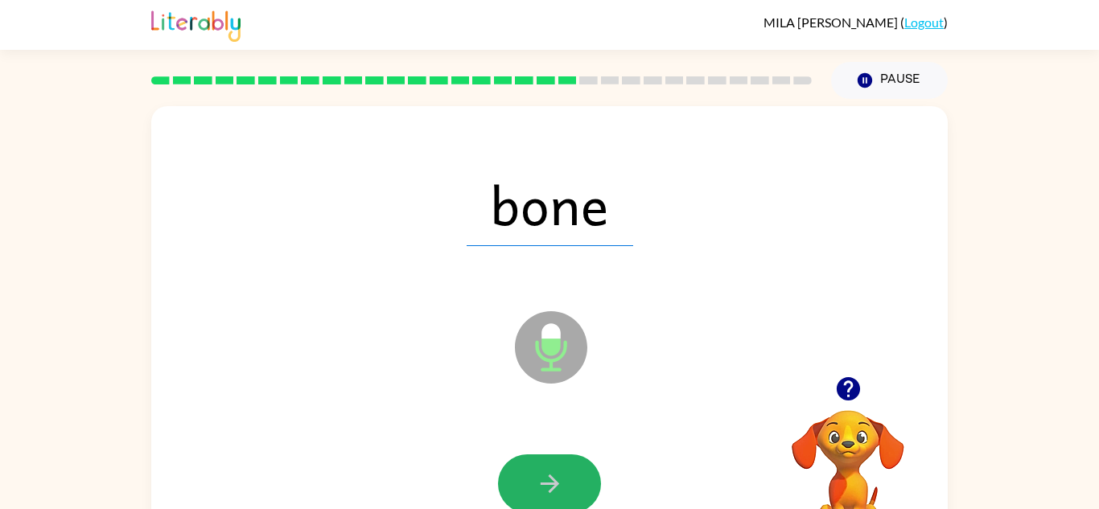
click at [547, 475] on icon "button" at bounding box center [550, 484] width 28 height 28
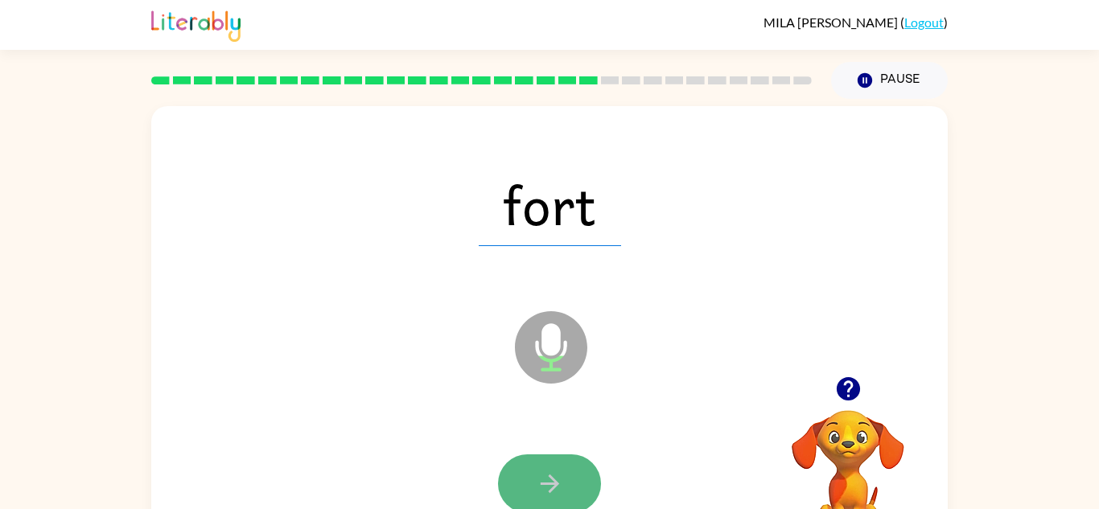
click at [521, 496] on button "button" at bounding box center [549, 483] width 103 height 59
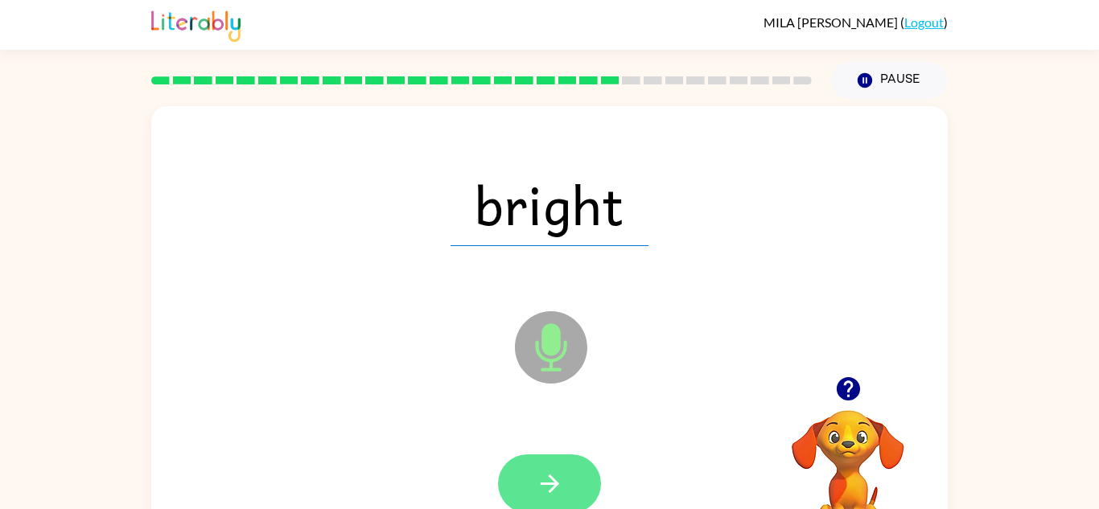
click at [528, 504] on button "button" at bounding box center [549, 483] width 103 height 59
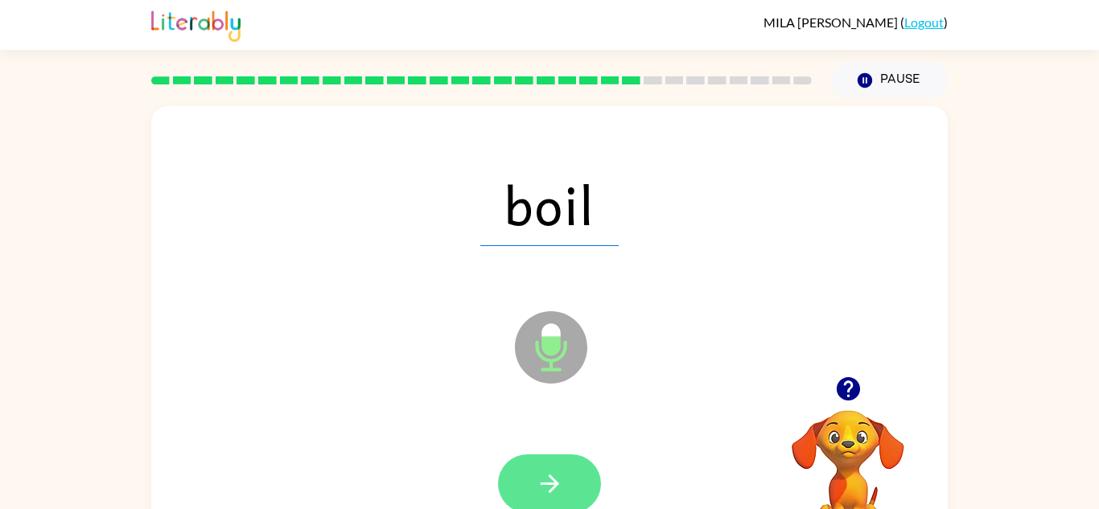
click at [528, 495] on button "button" at bounding box center [549, 483] width 103 height 59
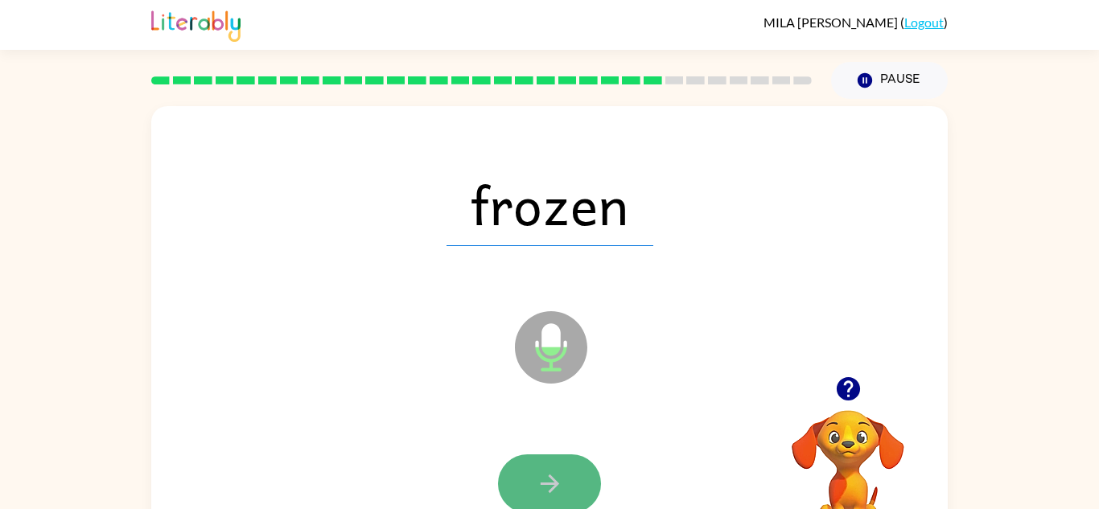
click at [536, 496] on icon "button" at bounding box center [550, 484] width 28 height 28
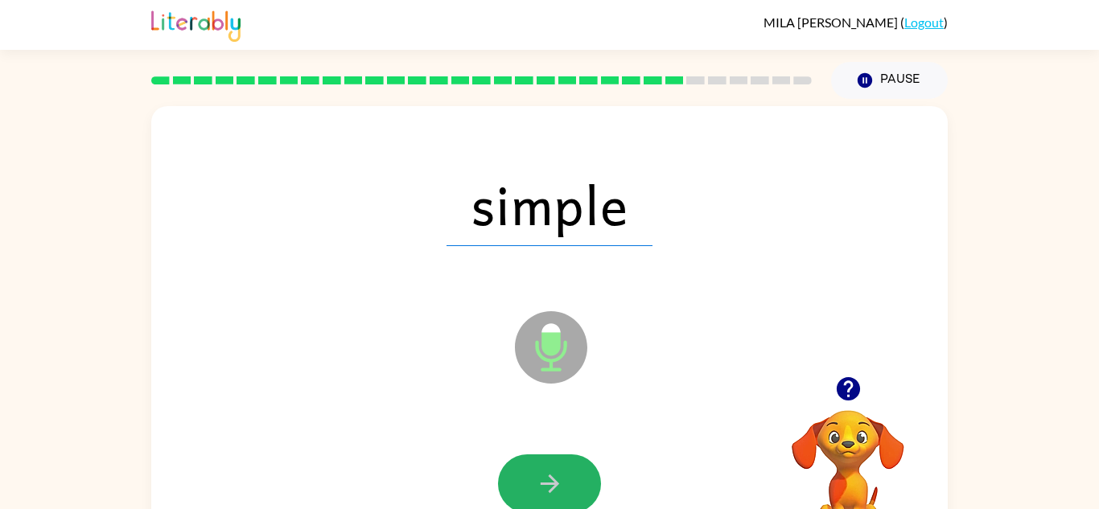
click at [536, 496] on icon "button" at bounding box center [550, 484] width 28 height 28
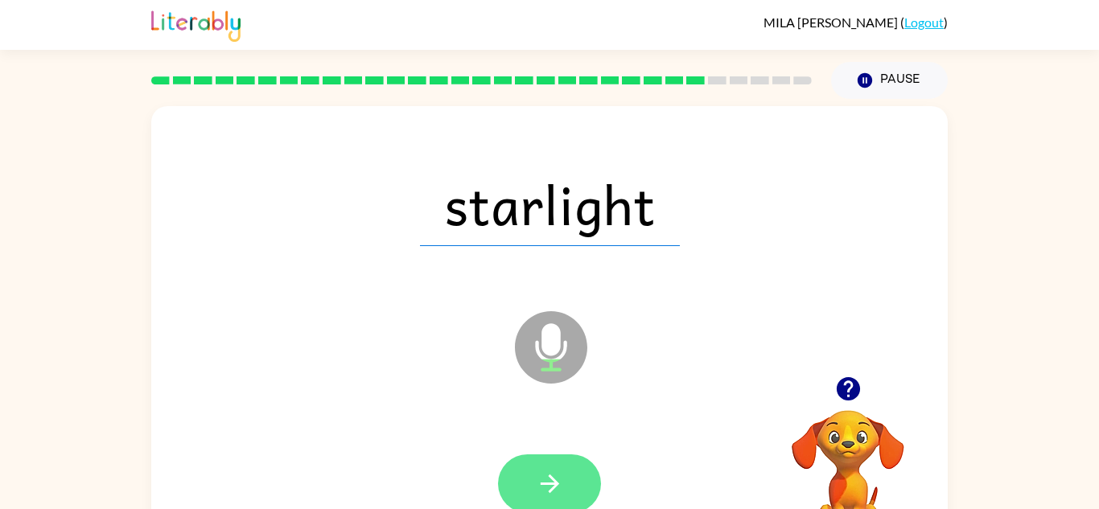
click at [536, 501] on button "button" at bounding box center [549, 483] width 103 height 59
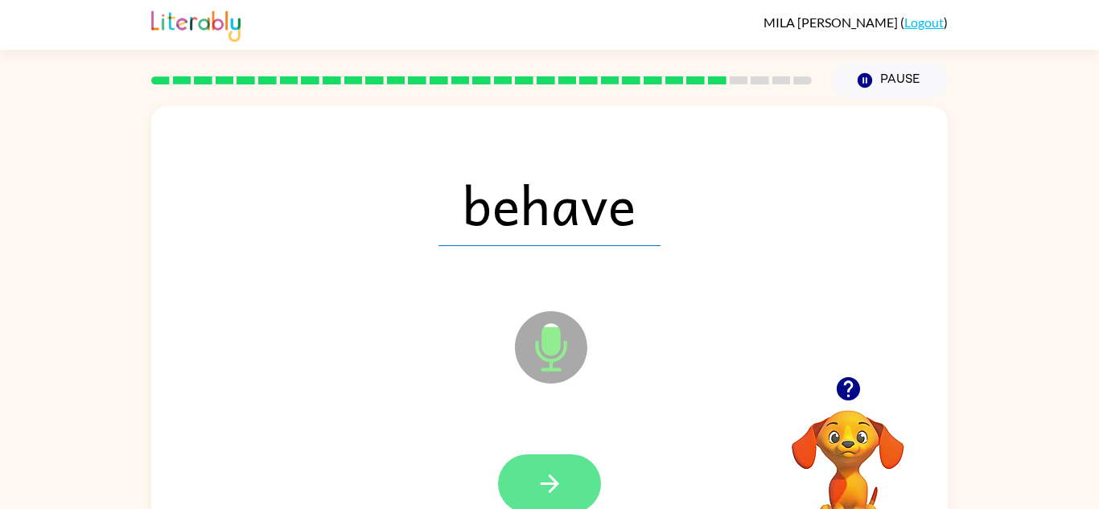
click at [532, 490] on button "button" at bounding box center [549, 483] width 103 height 59
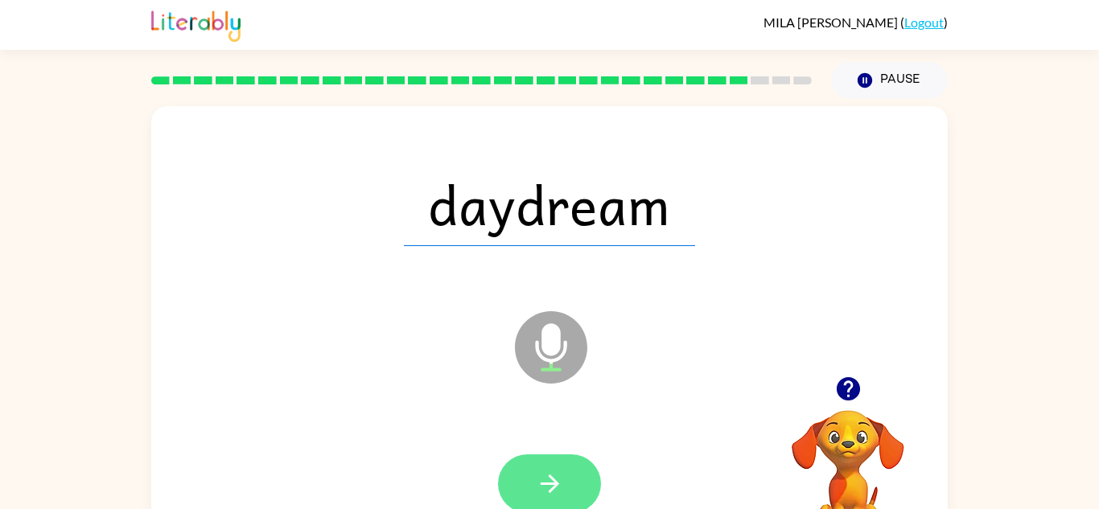
click at [563, 507] on button "button" at bounding box center [549, 483] width 103 height 59
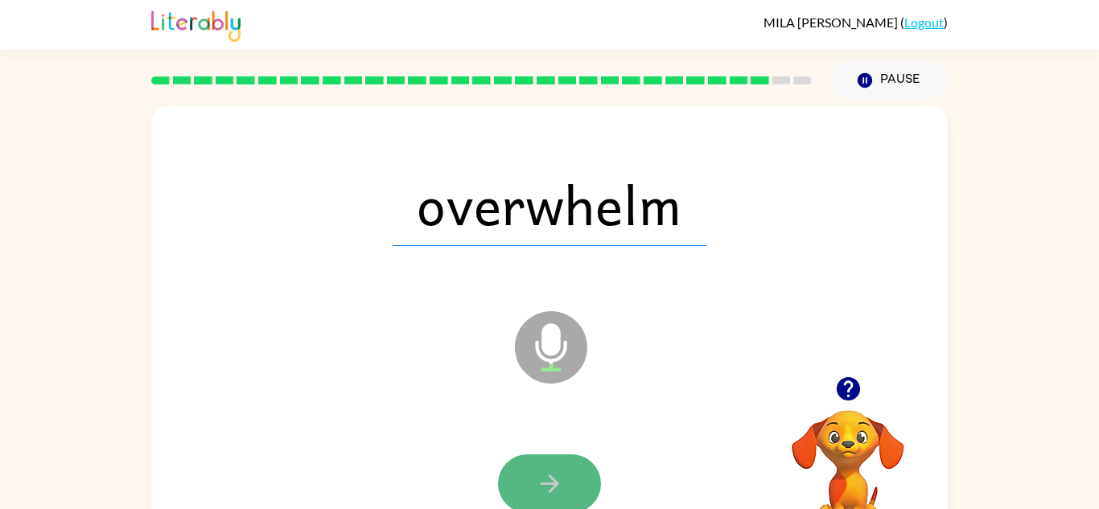
click at [545, 485] on icon "button" at bounding box center [550, 484] width 28 height 28
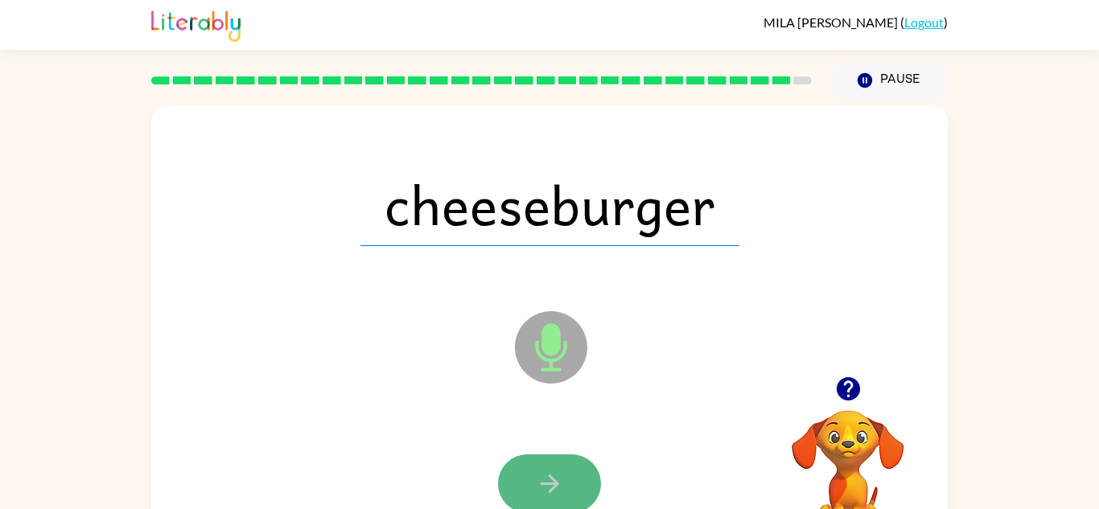
click at [544, 487] on icon "button" at bounding box center [550, 484] width 28 height 28
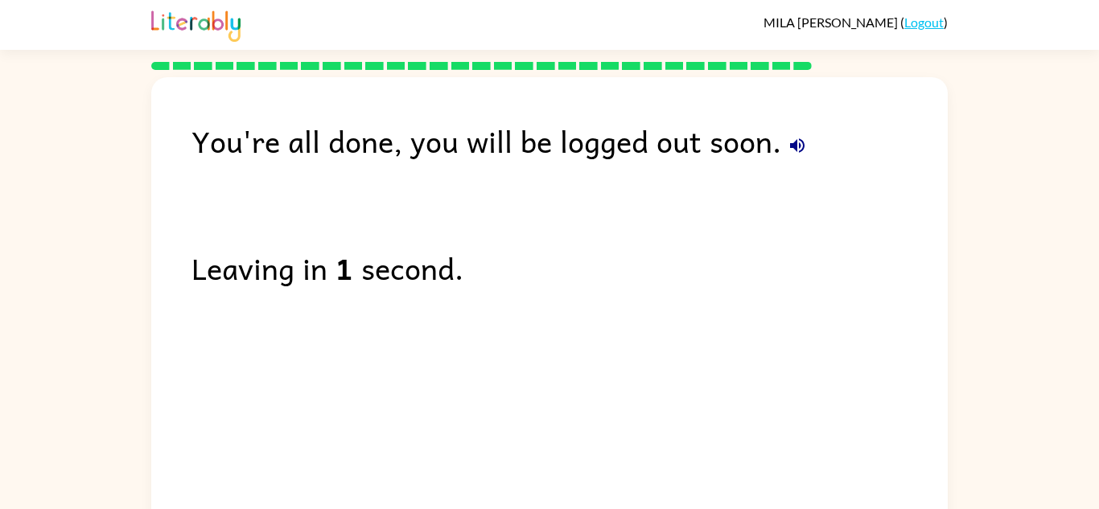
click at [787, 139] on icon "button" at bounding box center [796, 145] width 19 height 19
